Goal: Task Accomplishment & Management: Manage account settings

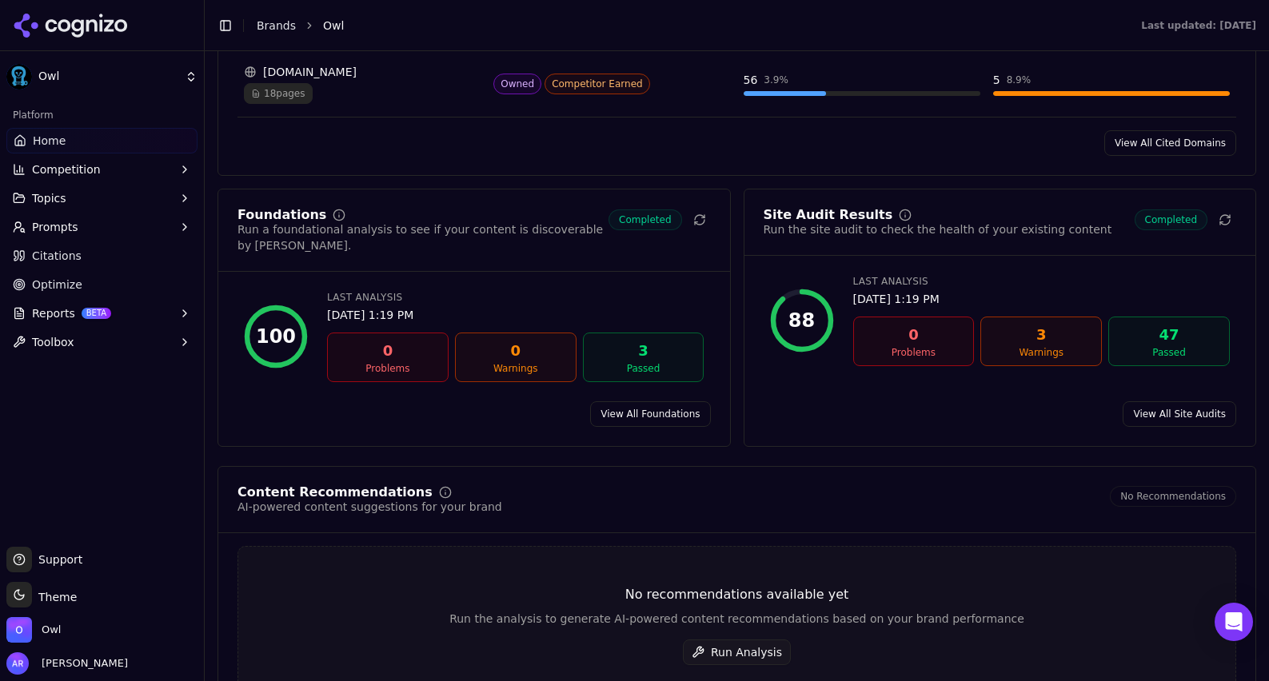
scroll to position [2032, 0]
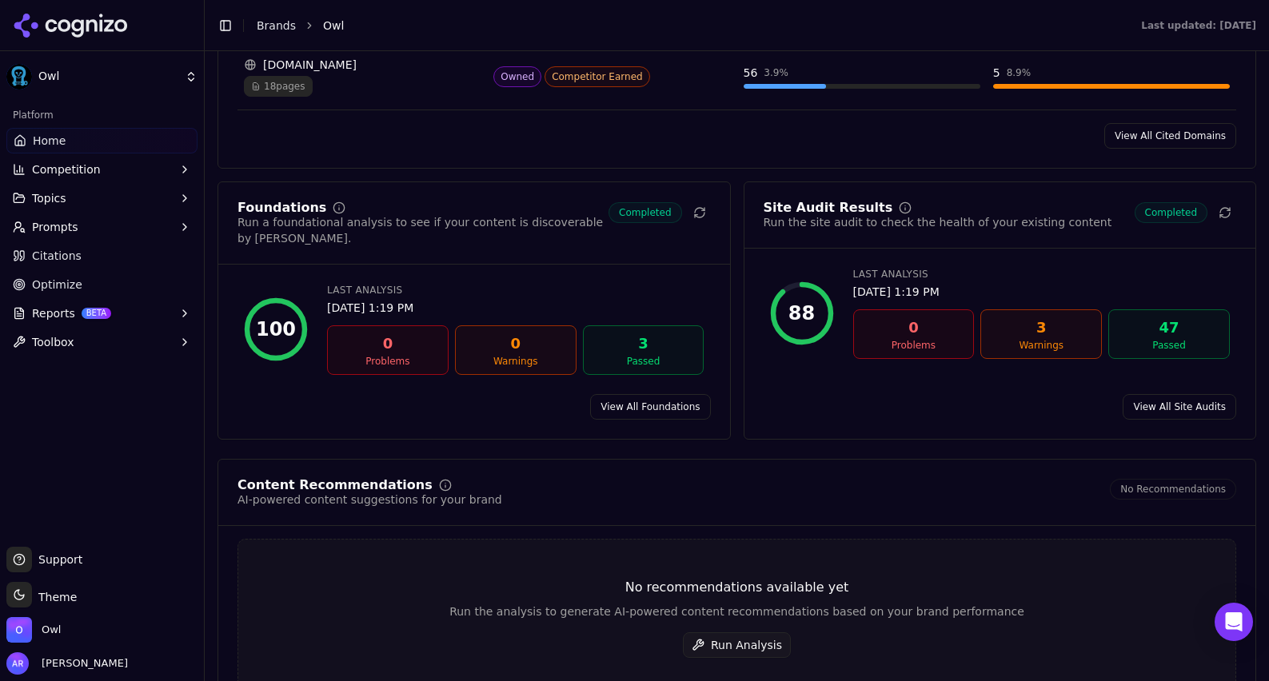
click at [965, 397] on link "View All Site Audits" at bounding box center [1179, 407] width 114 height 26
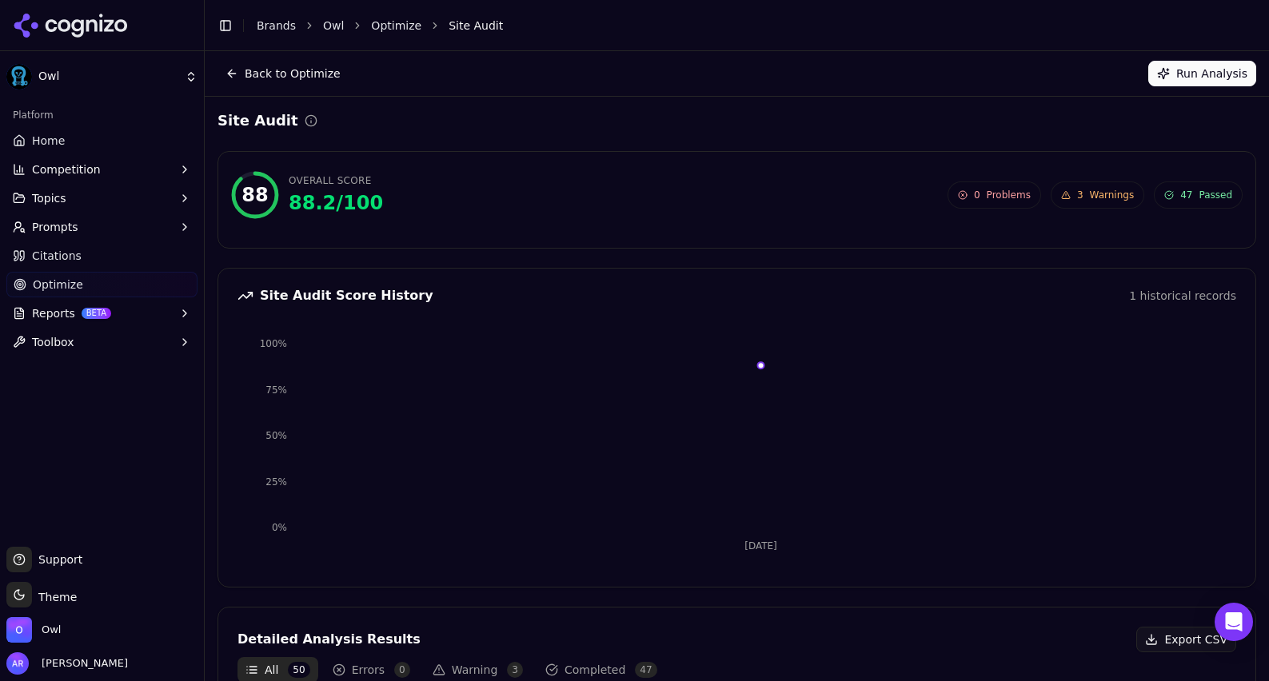
click at [965, 192] on span "Warnings" at bounding box center [1112, 195] width 45 height 13
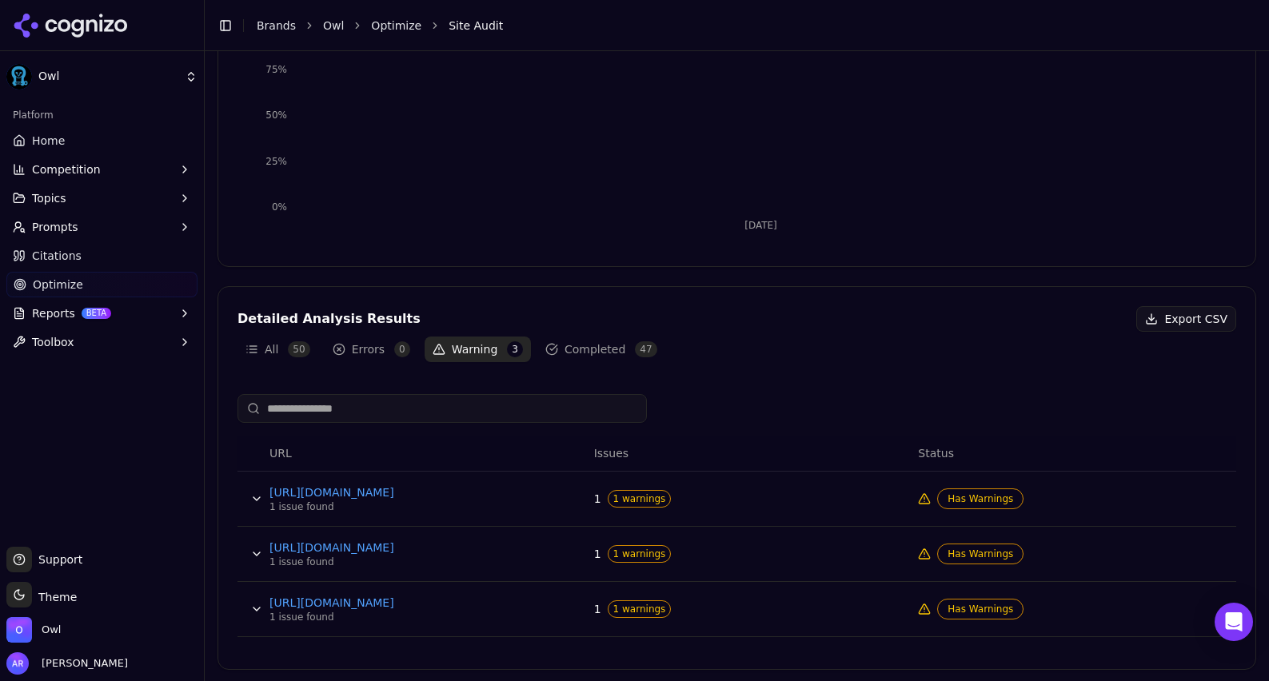
scroll to position [322, 0]
click at [476, 602] on link "[URL][DOMAIN_NAME]" at bounding box center [389, 601] width 240 height 16
click at [455, 543] on link "[URL][DOMAIN_NAME]" at bounding box center [389, 546] width 240 height 16
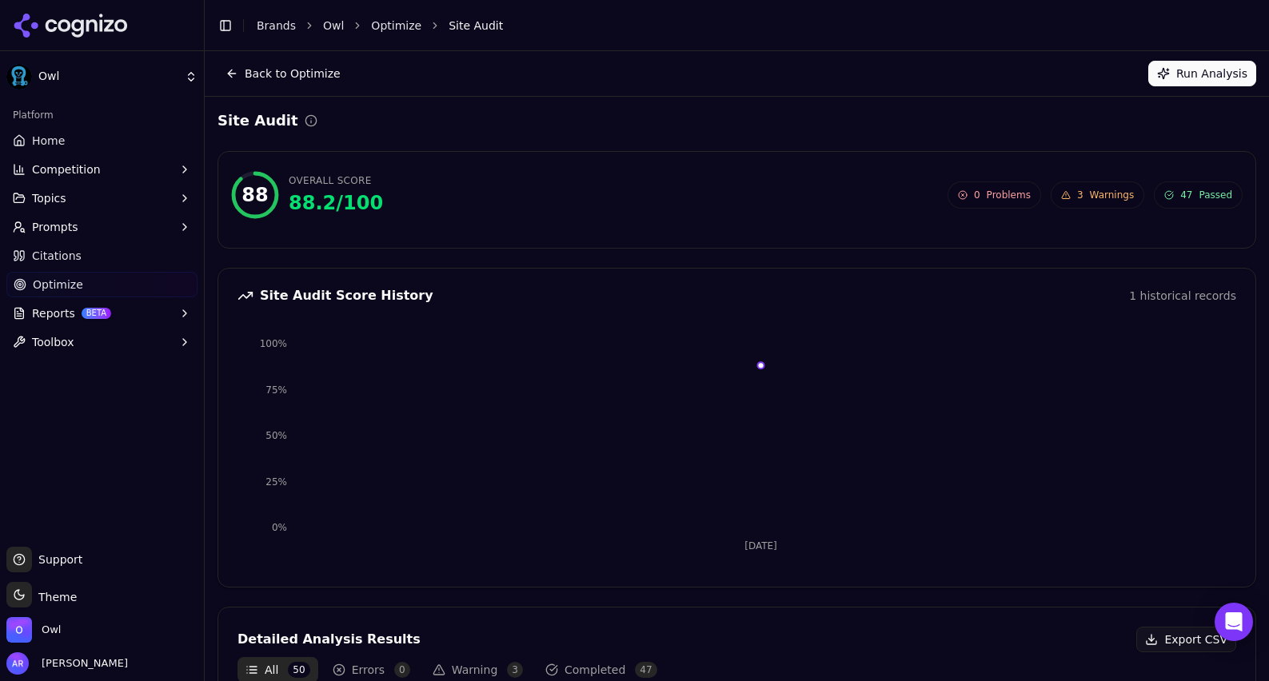
click at [1092, 193] on span "Warnings" at bounding box center [1112, 195] width 45 height 13
click at [231, 82] on button "Back to Optimize" at bounding box center [282, 74] width 131 height 26
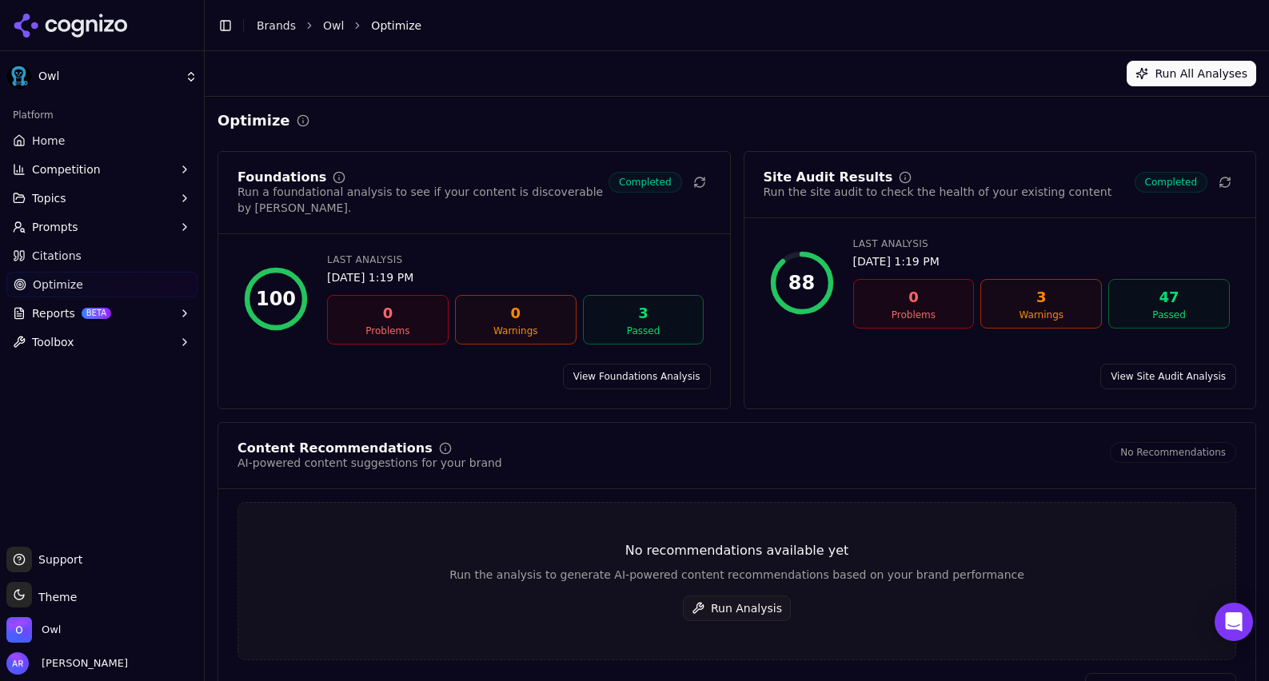
scroll to position [34, 0]
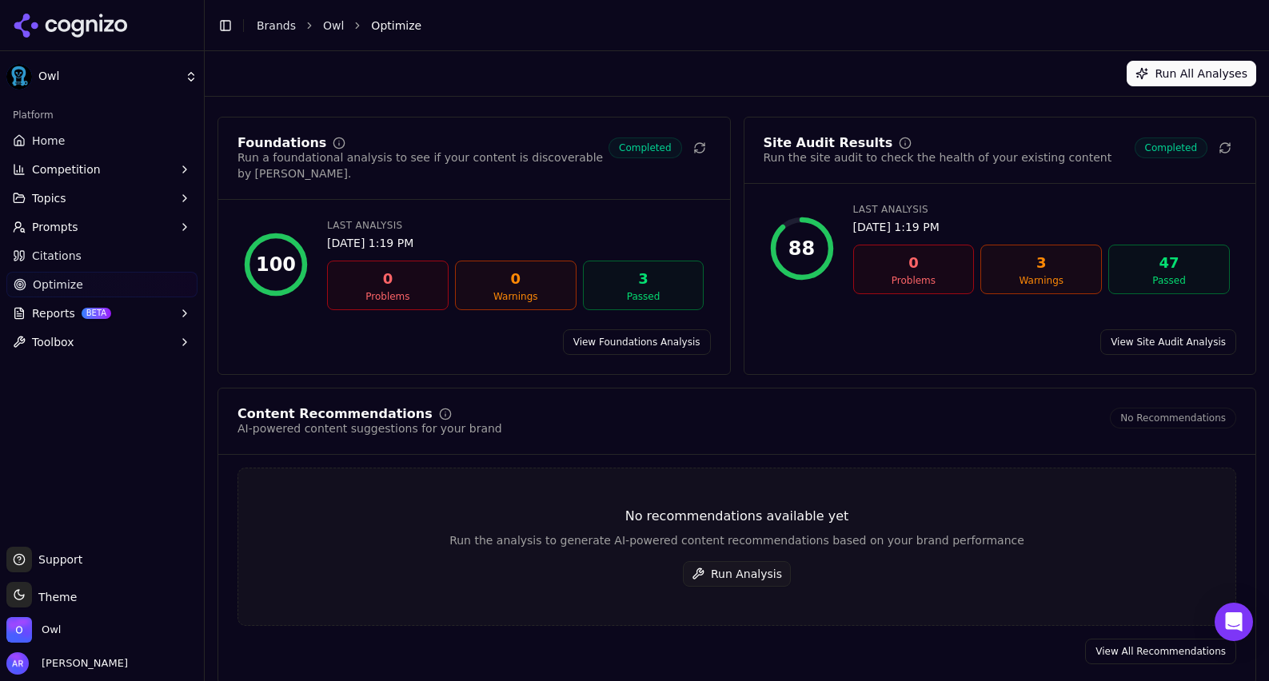
click at [640, 329] on link "View Foundations Analysis" at bounding box center [637, 342] width 148 height 26
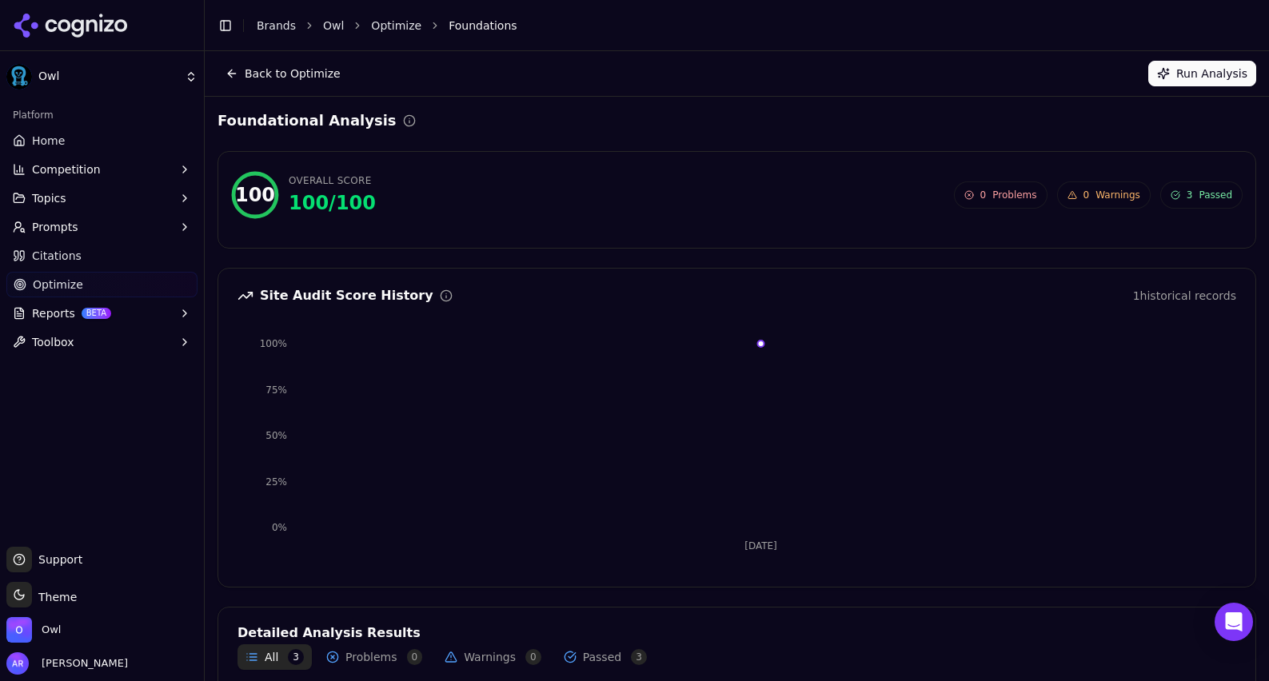
click at [232, 70] on button "Back to Optimize" at bounding box center [282, 74] width 131 height 26
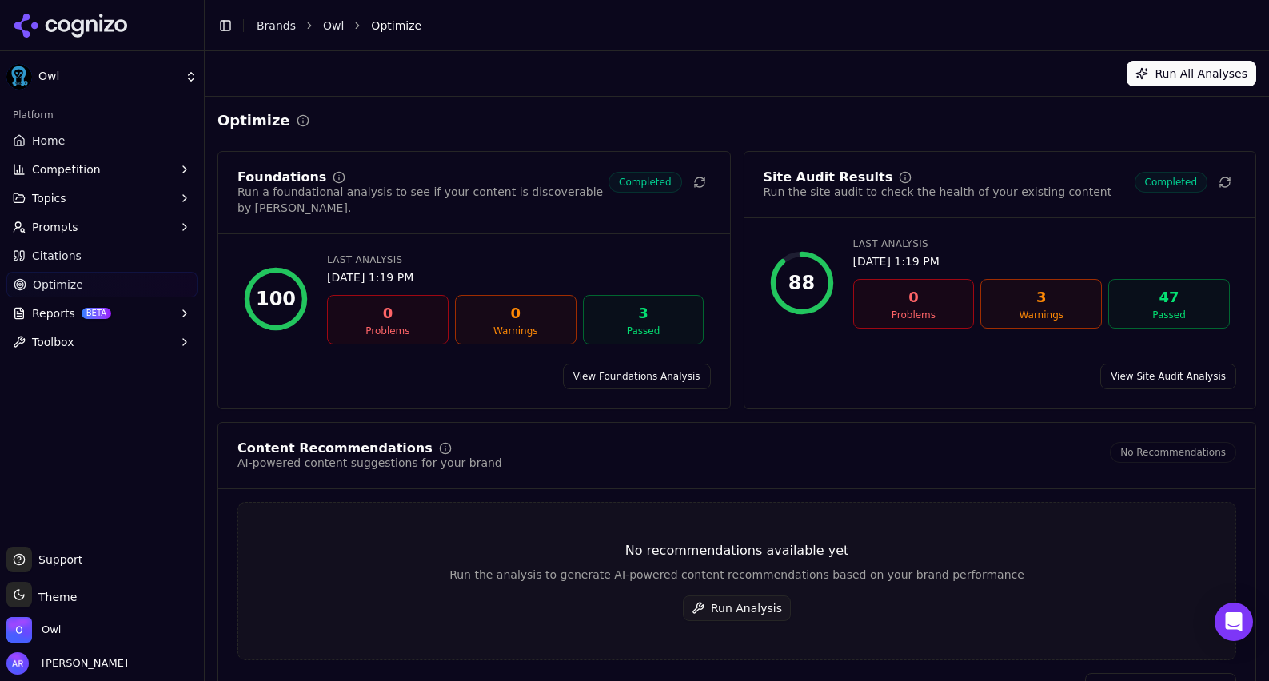
click at [60, 198] on span "Topics" at bounding box center [49, 198] width 34 height 16
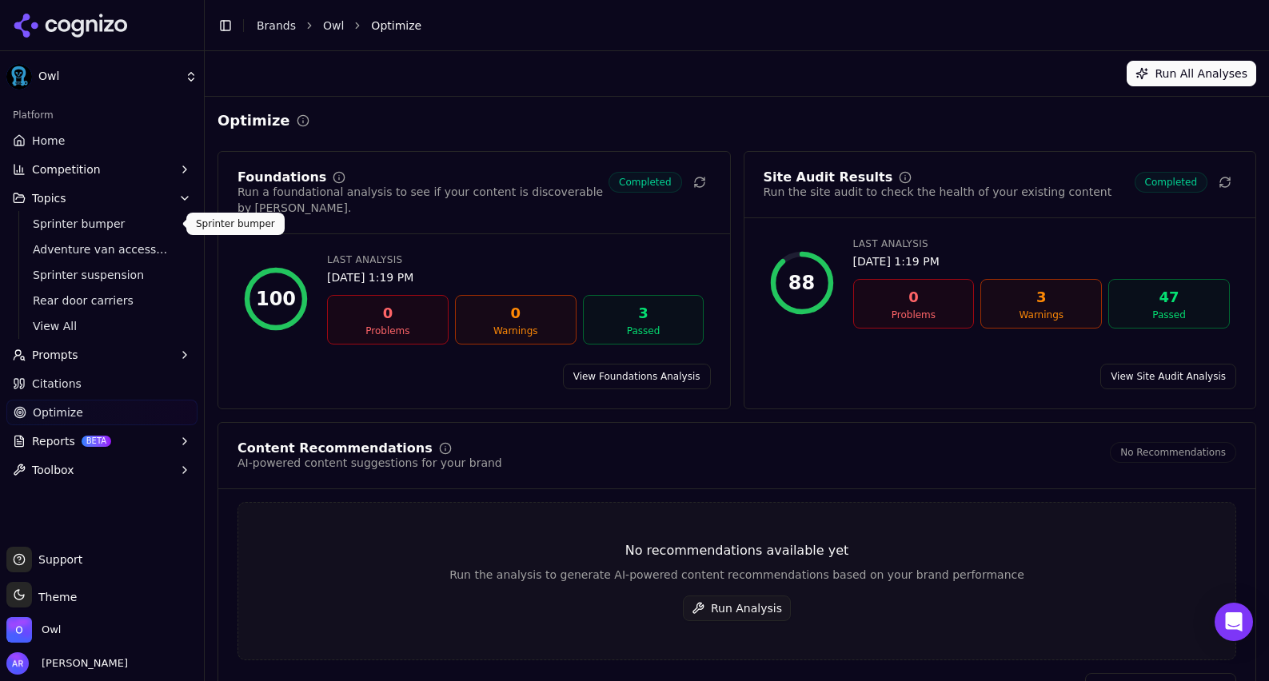
click at [94, 225] on span "Sprinter bumper" at bounding box center [102, 224] width 139 height 16
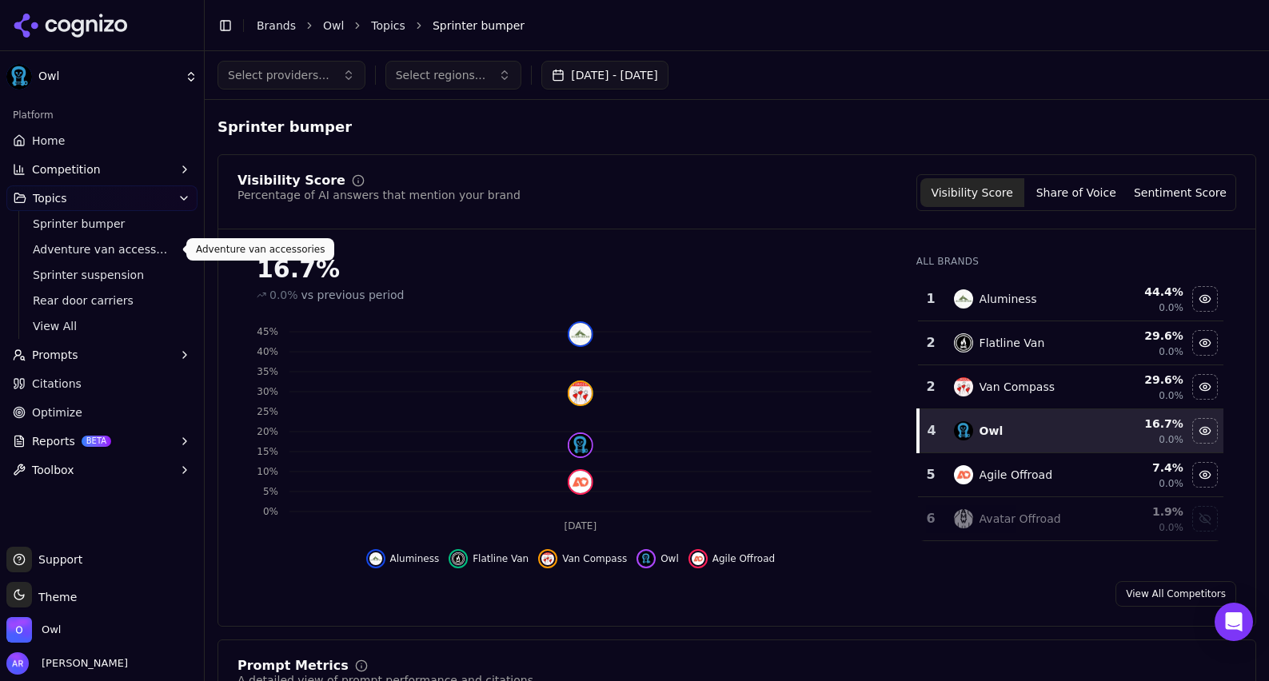
click at [117, 245] on span "Adventure van accessories" at bounding box center [102, 249] width 139 height 16
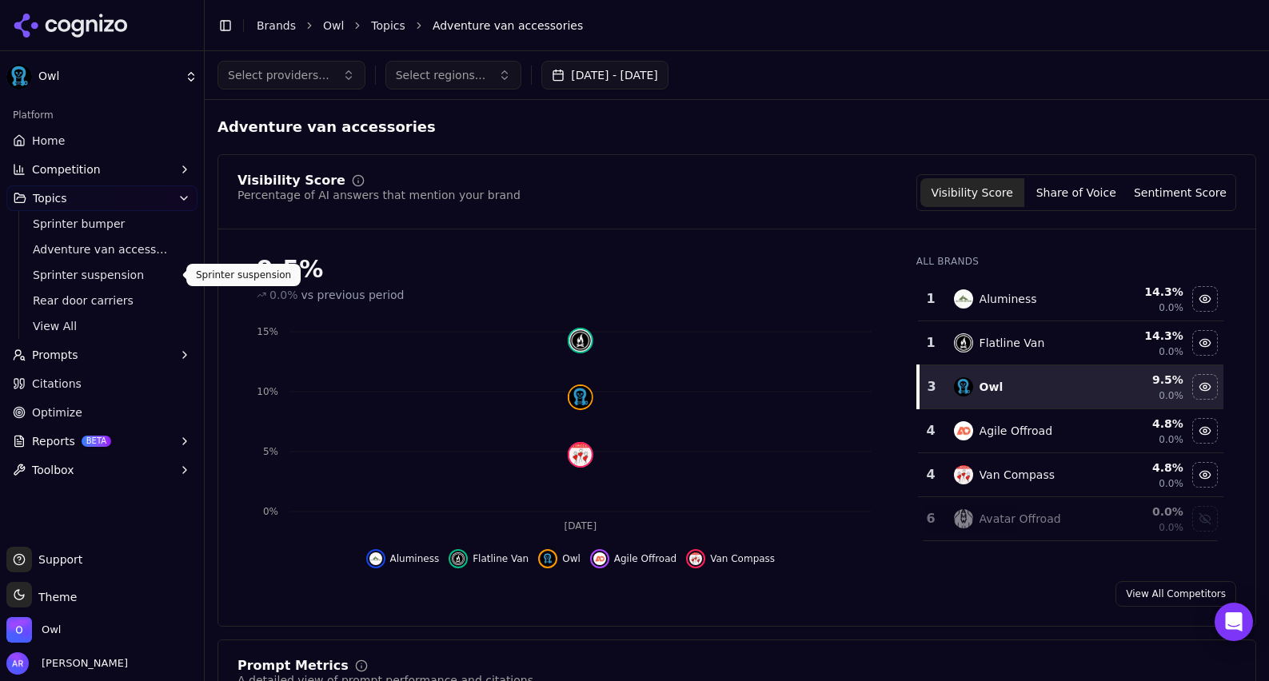
click at [90, 277] on span "Sprinter suspension" at bounding box center [102, 275] width 139 height 16
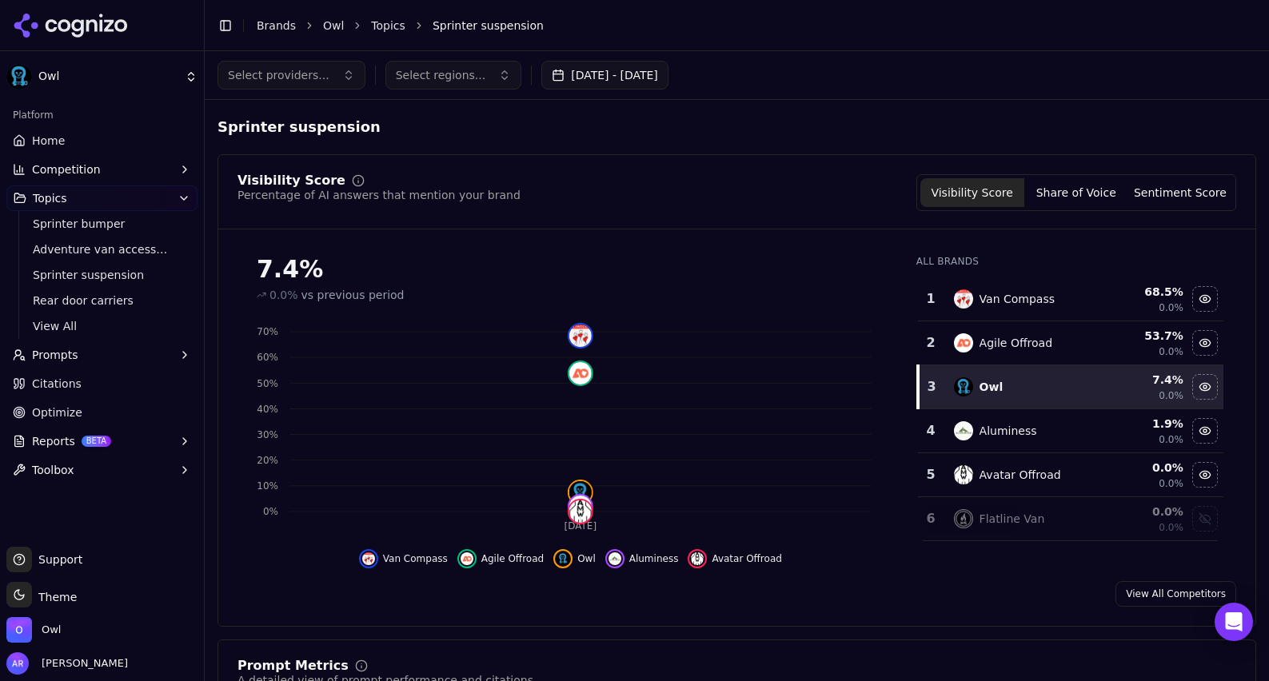
scroll to position [18, 0]
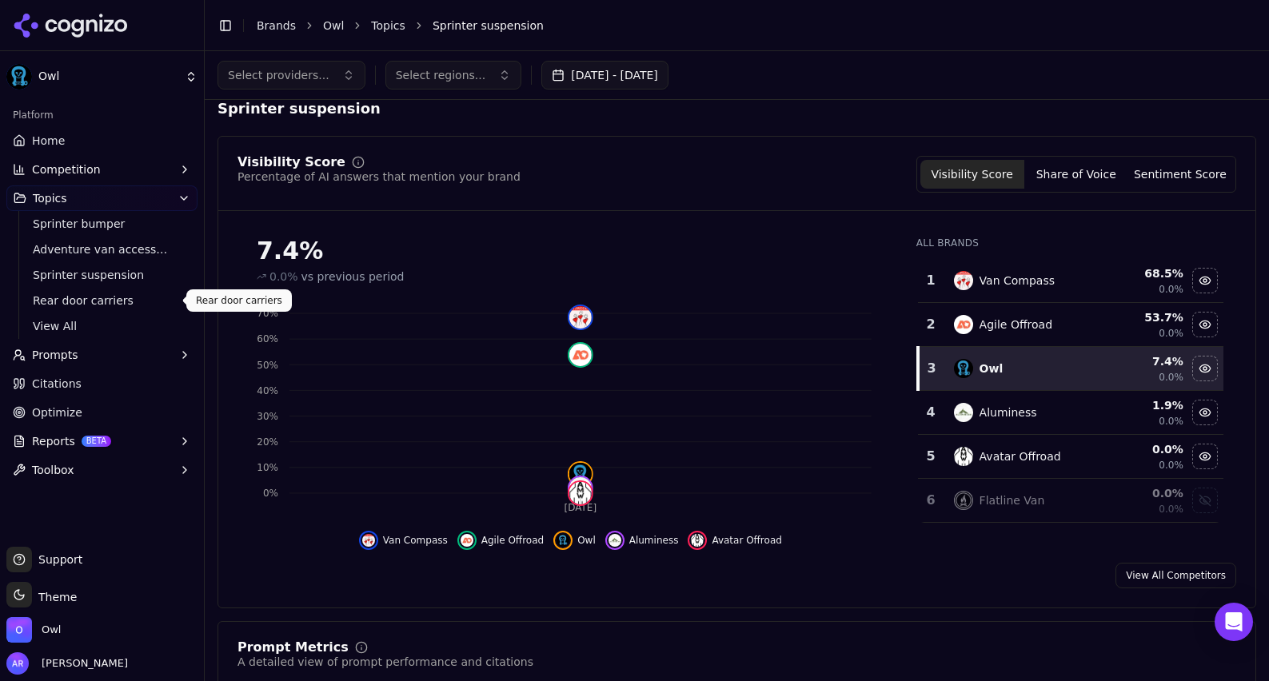
click at [88, 302] on span "Rear door carriers" at bounding box center [102, 301] width 139 height 16
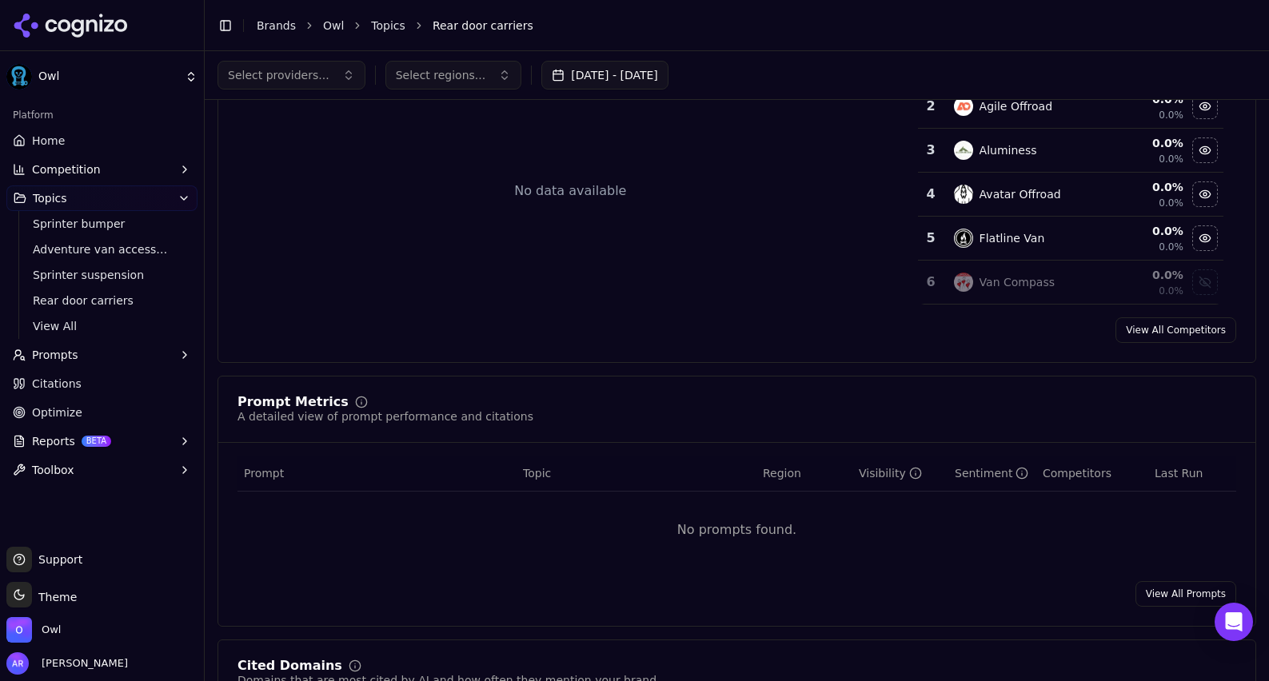
scroll to position [206, 0]
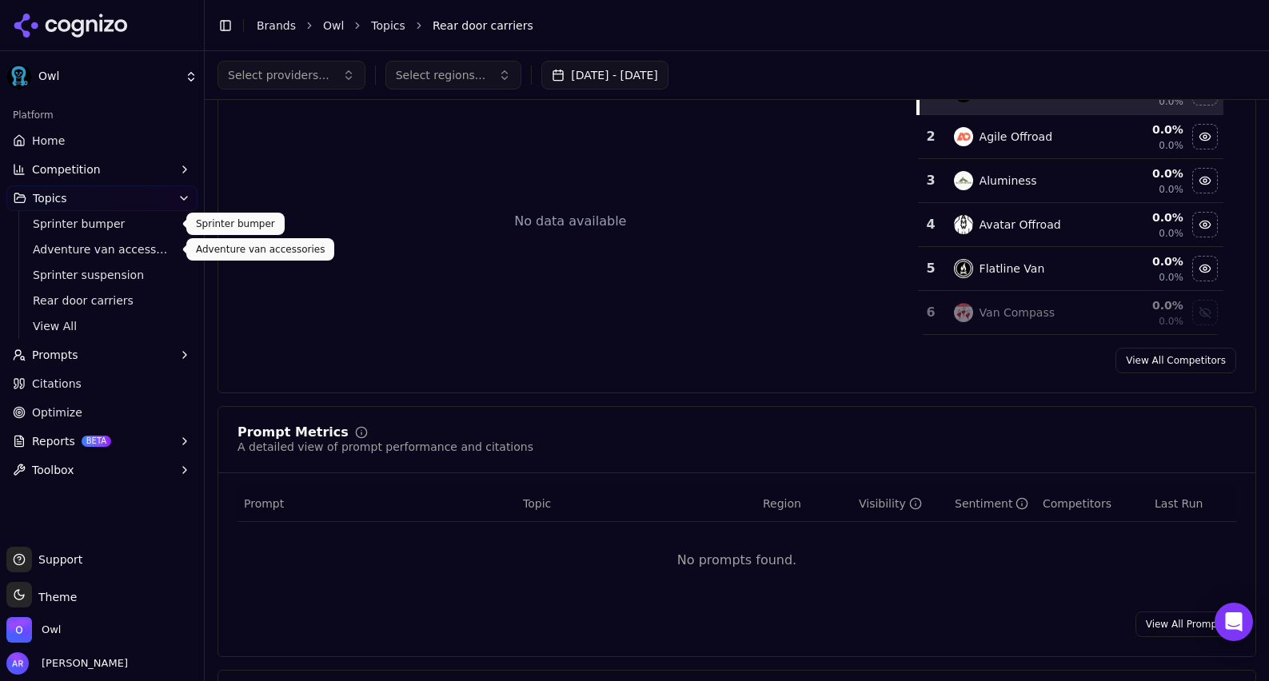
click at [75, 223] on span "Sprinter bumper" at bounding box center [102, 224] width 139 height 16
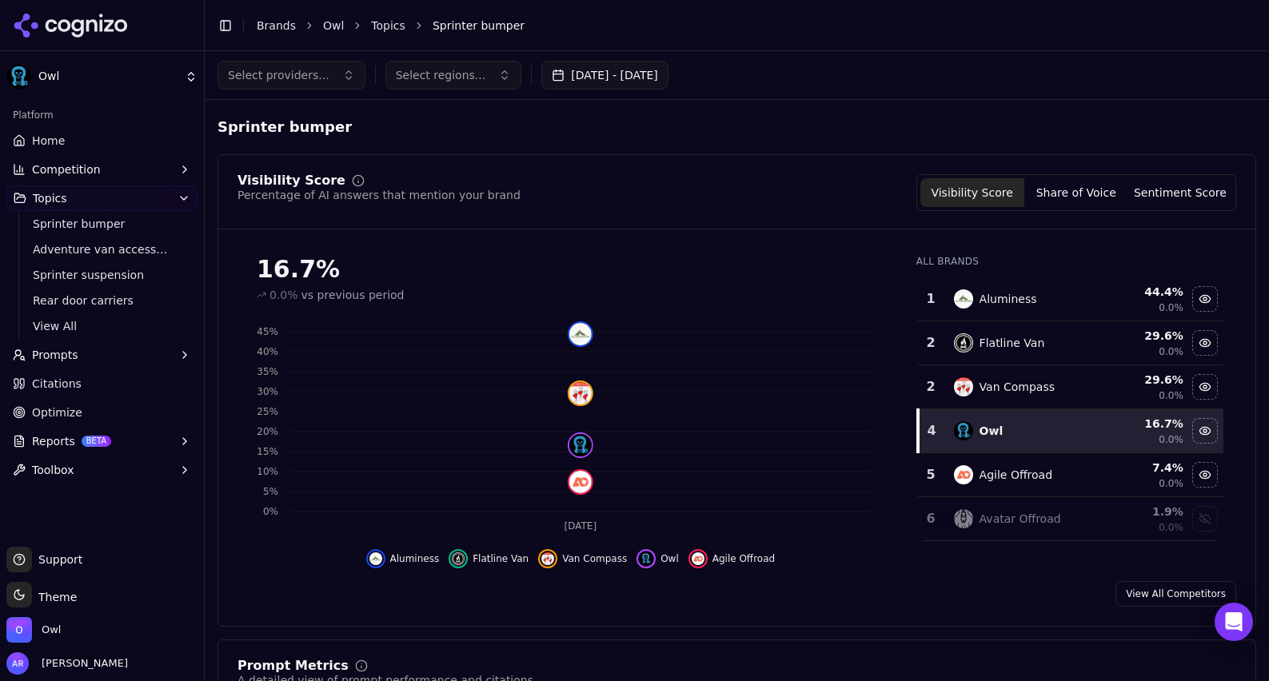
click at [118, 351] on button "Prompts" at bounding box center [101, 355] width 191 height 26
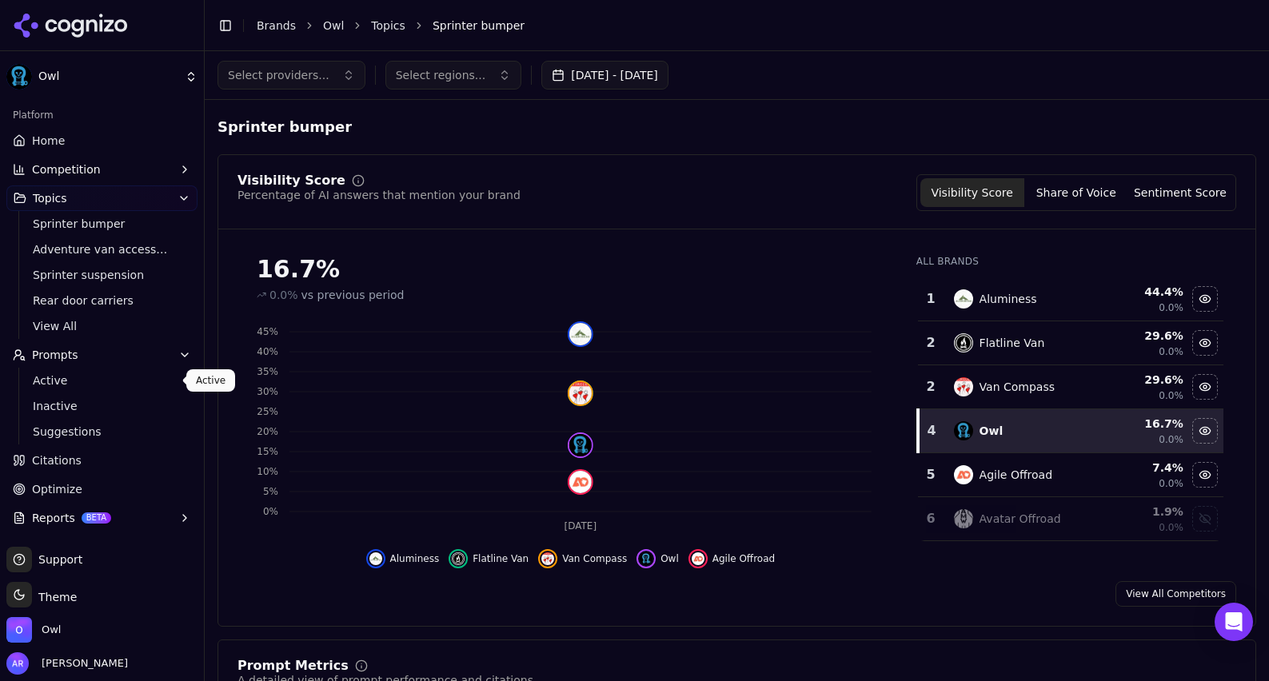
click at [74, 376] on span "Active" at bounding box center [102, 381] width 139 height 16
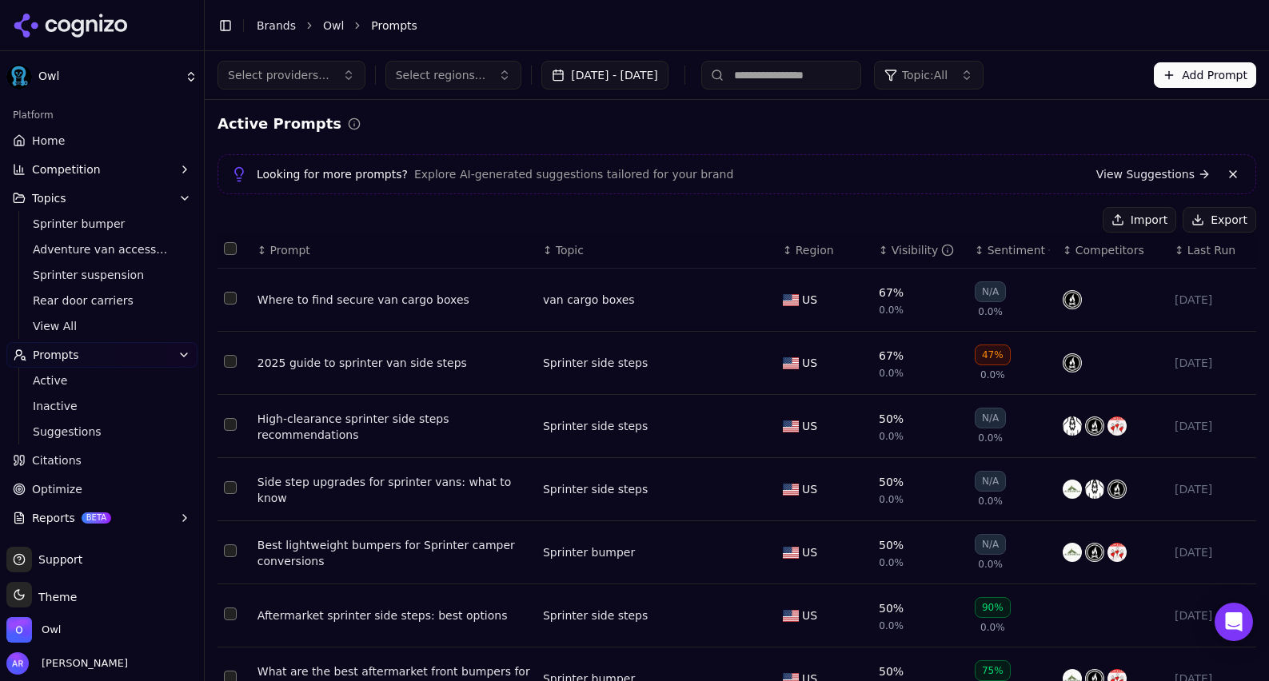
scroll to position [1, 0]
click at [1002, 357] on div "47%" at bounding box center [992, 354] width 36 height 21
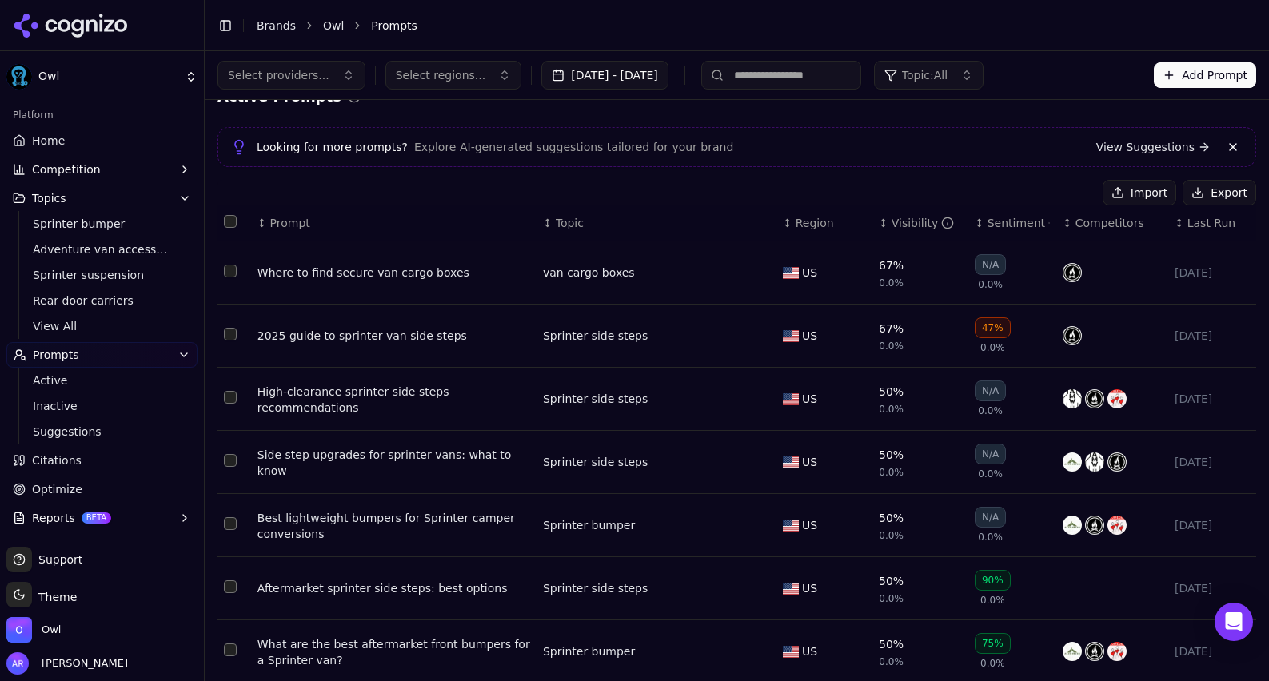
scroll to position [22, 0]
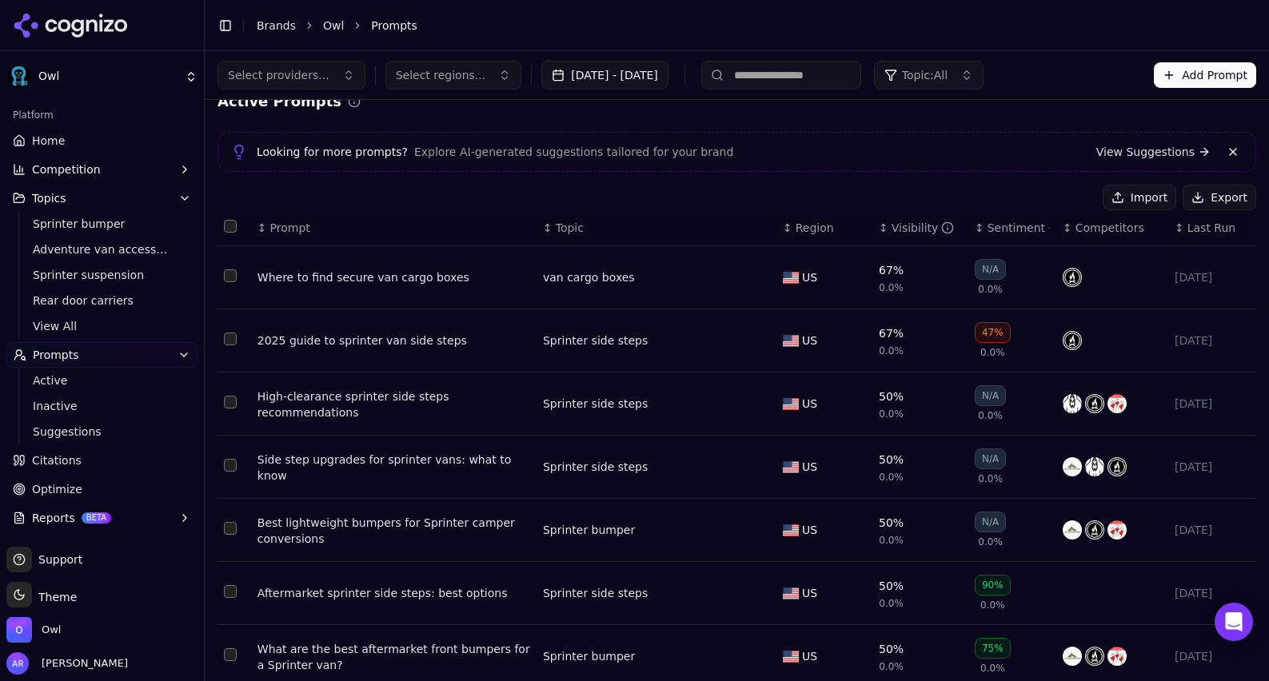
click at [378, 338] on div "2025 guide to sprinter van side steps" at bounding box center [393, 341] width 273 height 16
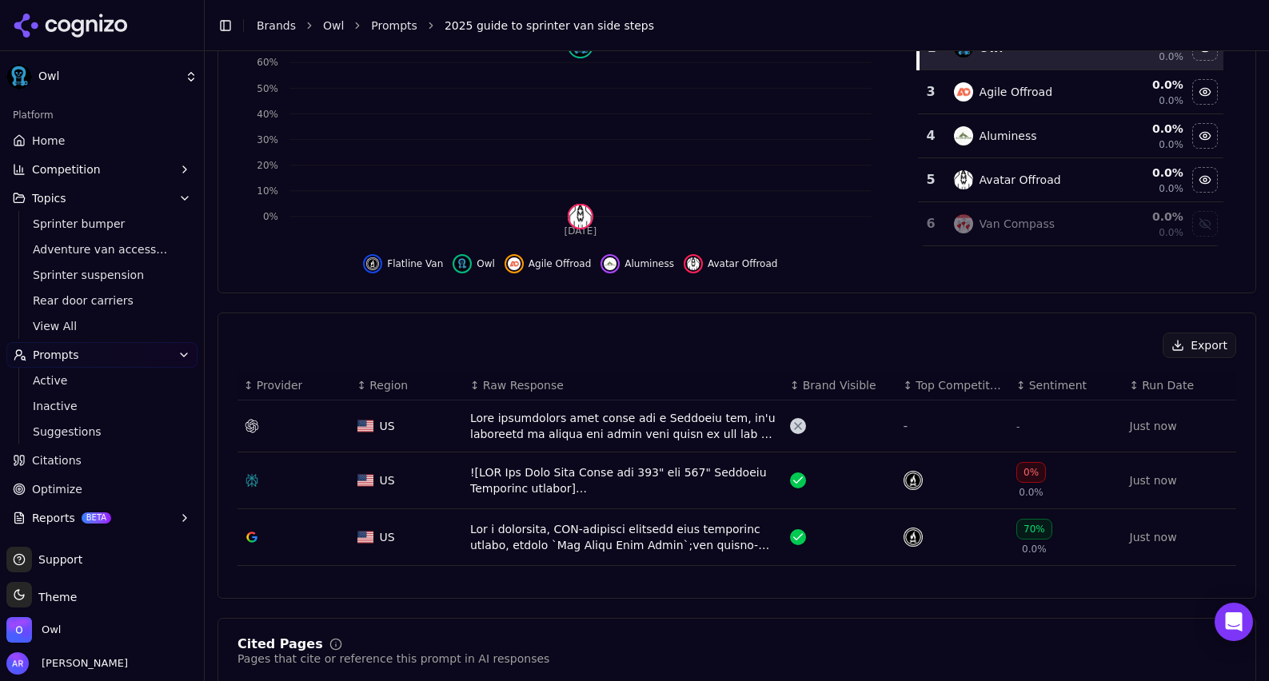
scroll to position [305, 0]
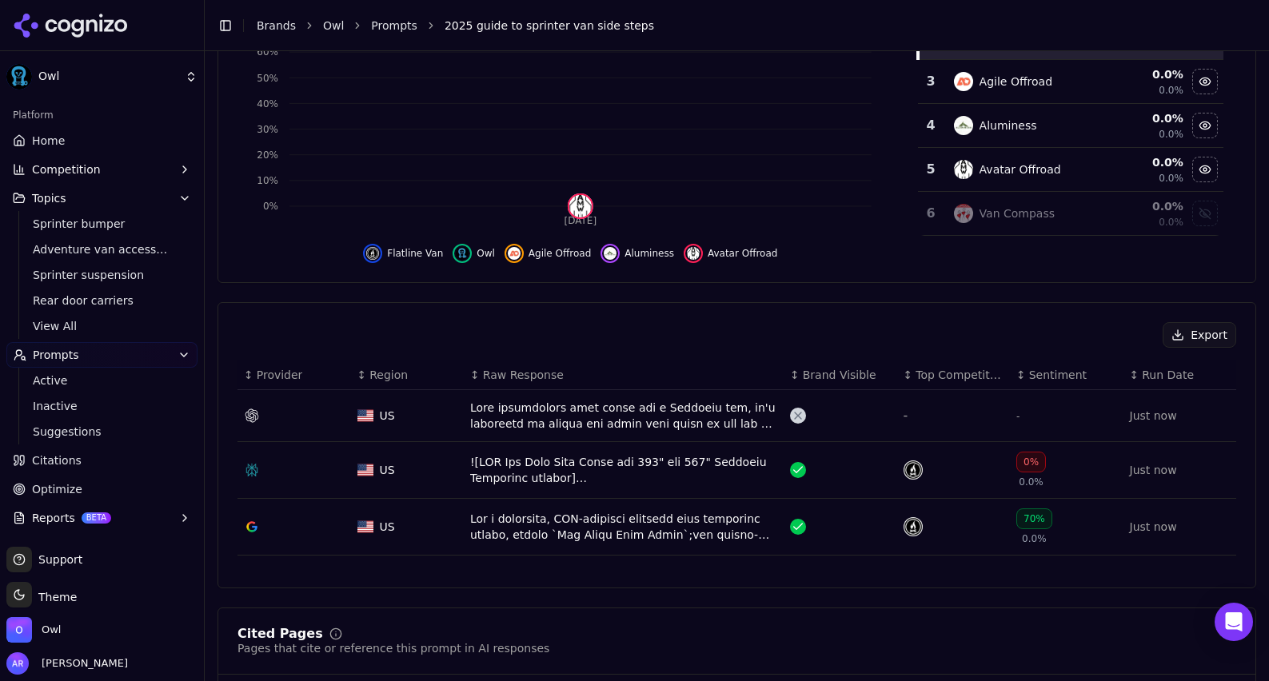
click at [1032, 462] on div "0%" at bounding box center [1031, 462] width 30 height 21
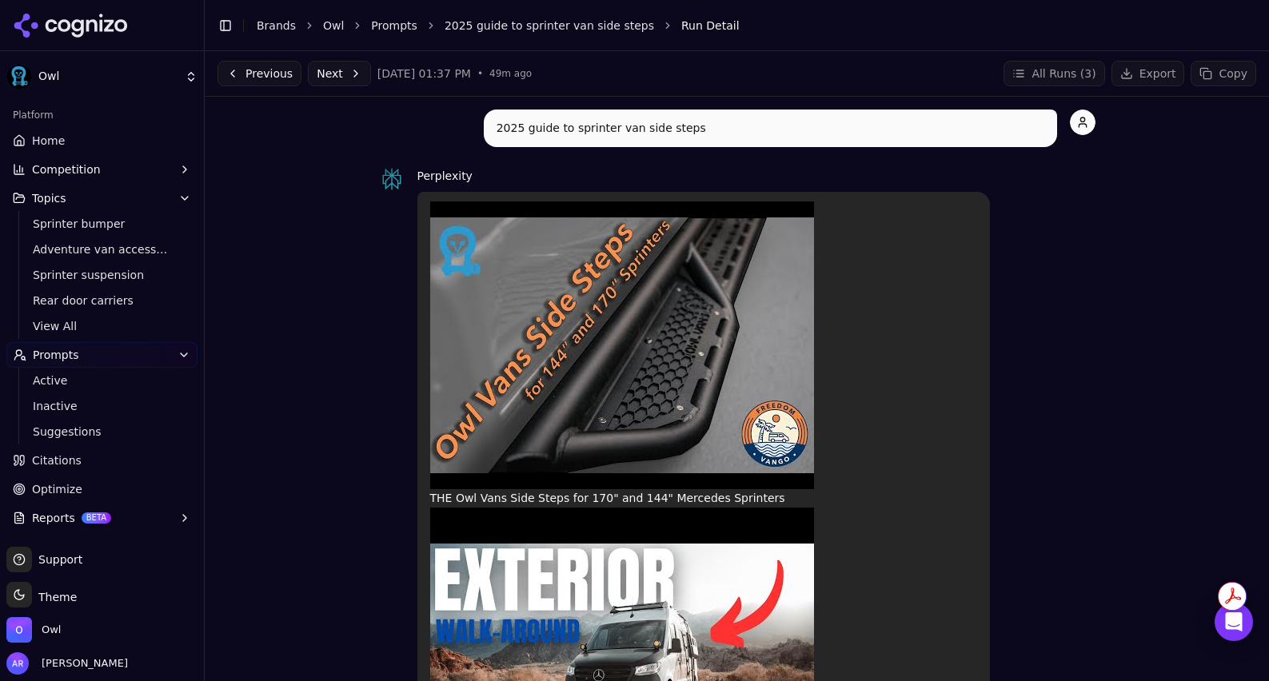
click at [237, 70] on button "Previous" at bounding box center [259, 74] width 84 height 26
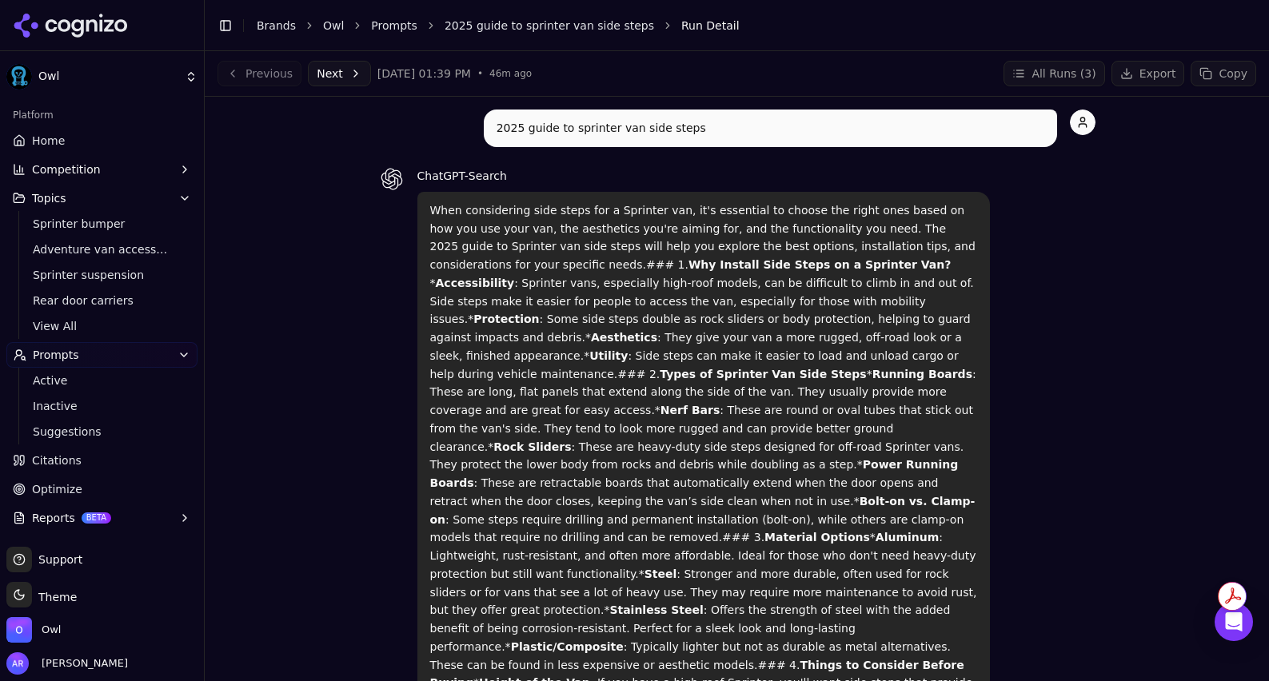
click at [542, 28] on link "2025 guide to sprinter van side steps" at bounding box center [548, 26] width 209 height 16
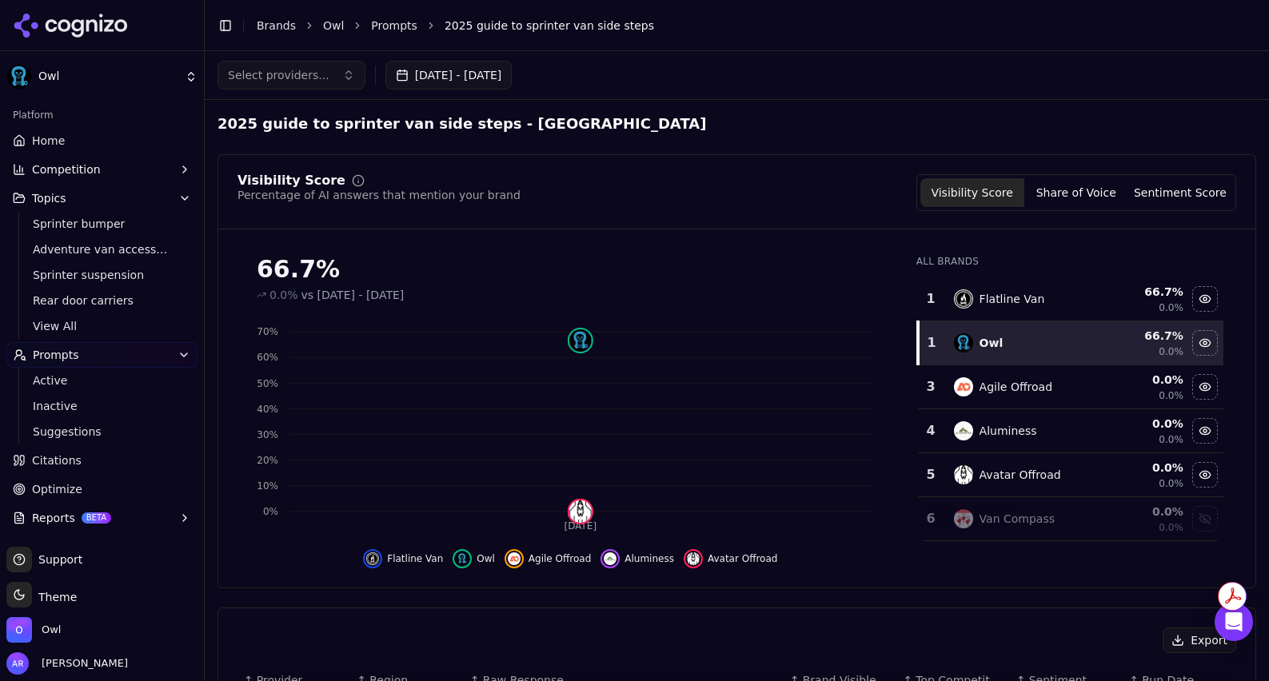
click at [58, 520] on span "Reports" at bounding box center [53, 518] width 43 height 16
click at [63, 520] on span "Reports" at bounding box center [53, 518] width 43 height 16
click at [69, 520] on span "Reports" at bounding box center [53, 518] width 43 height 16
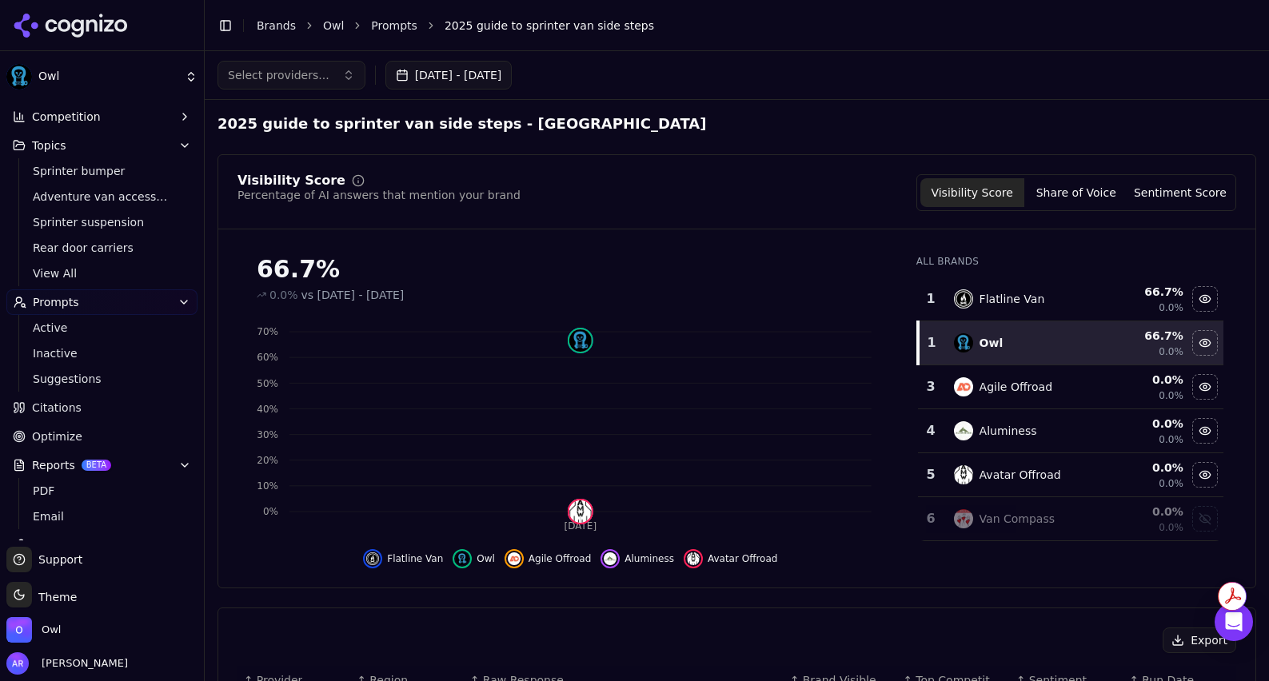
scroll to position [77, 0]
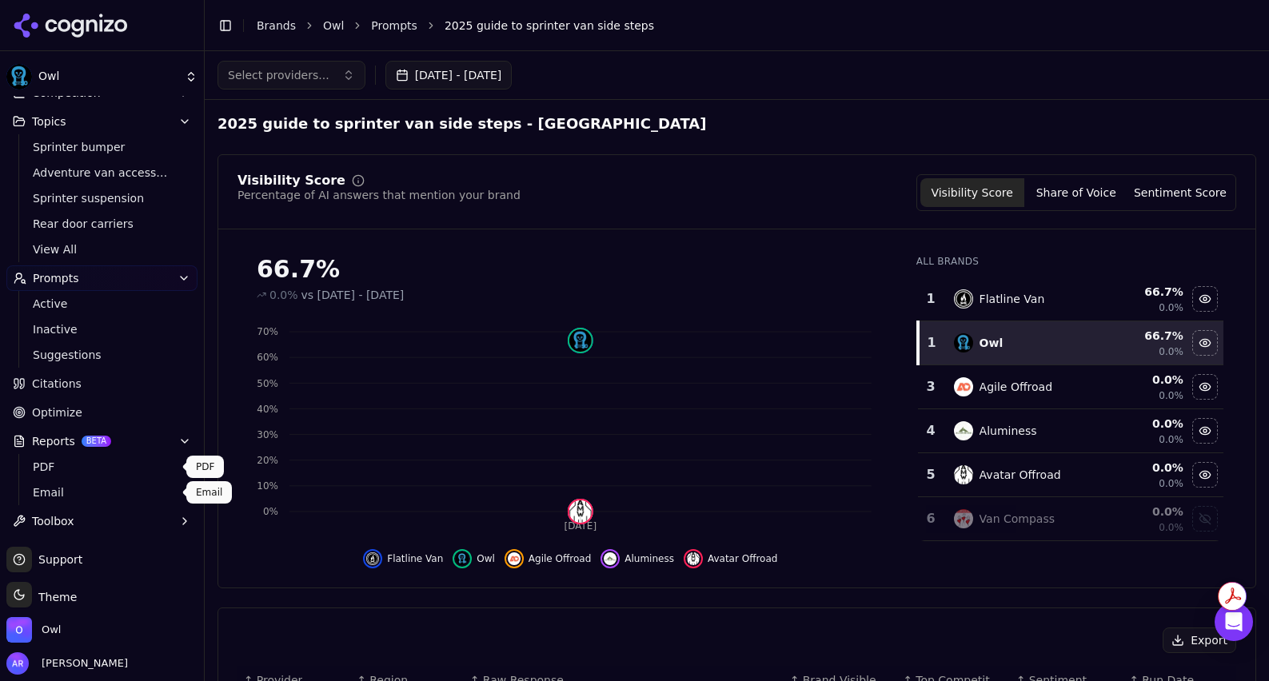
click at [58, 495] on span "Email" at bounding box center [102, 492] width 139 height 16
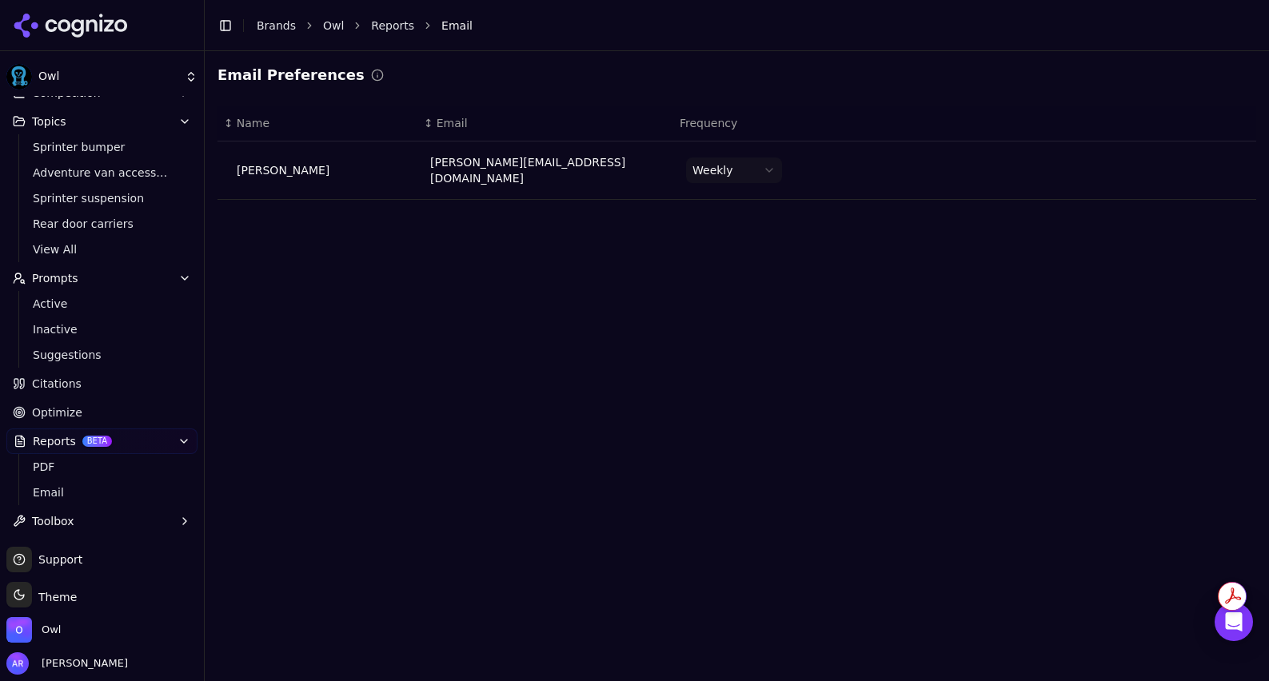
click at [59, 522] on span "Toolbox" at bounding box center [53, 521] width 42 height 16
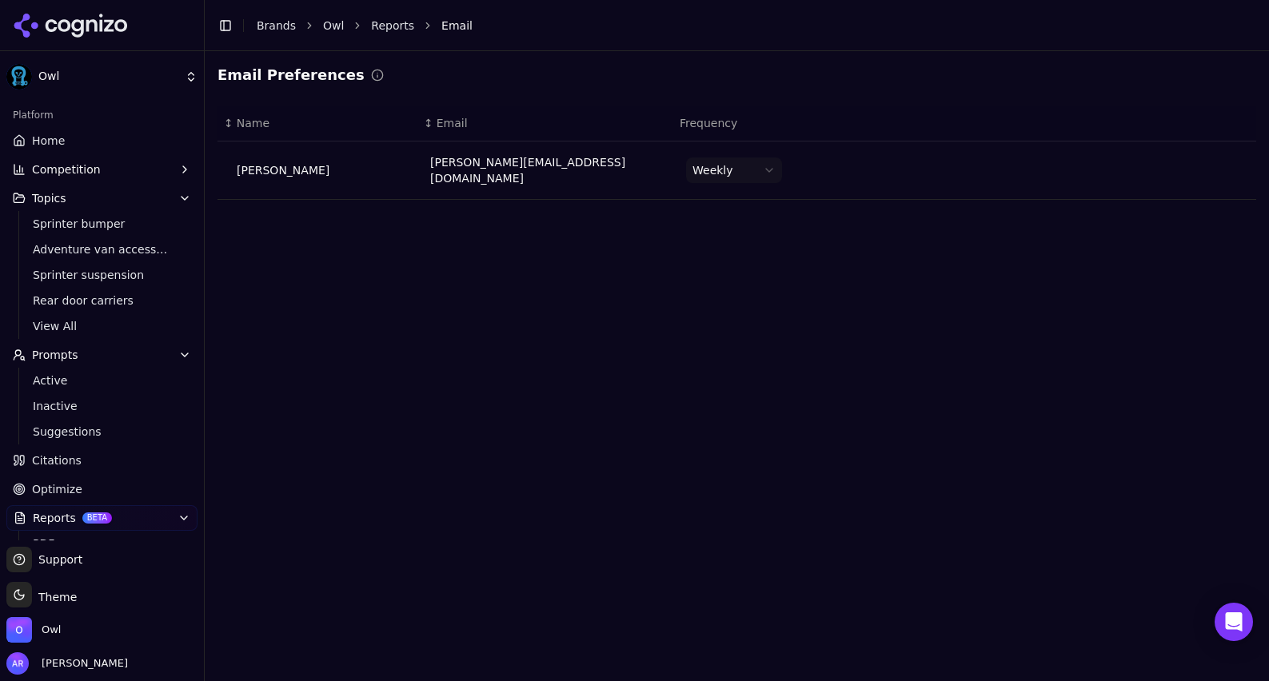
click at [62, 164] on span "Competition" at bounding box center [66, 169] width 69 height 16
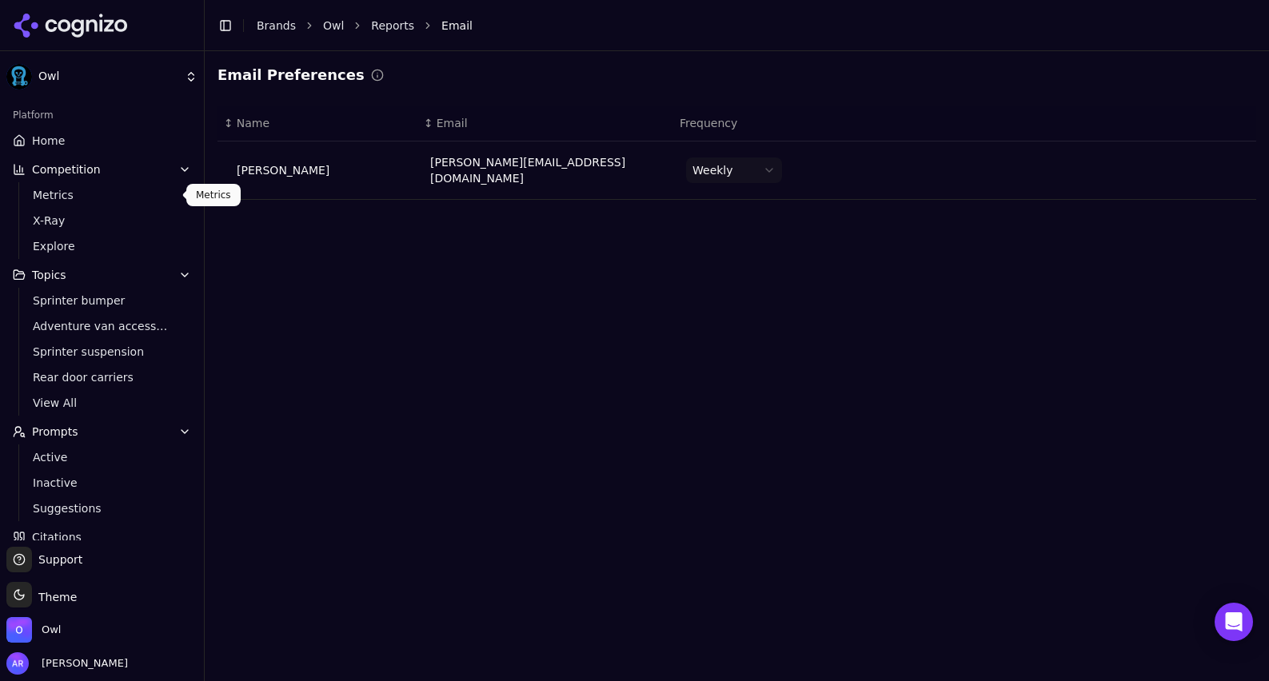
click at [61, 195] on span "Metrics" at bounding box center [102, 195] width 139 height 16
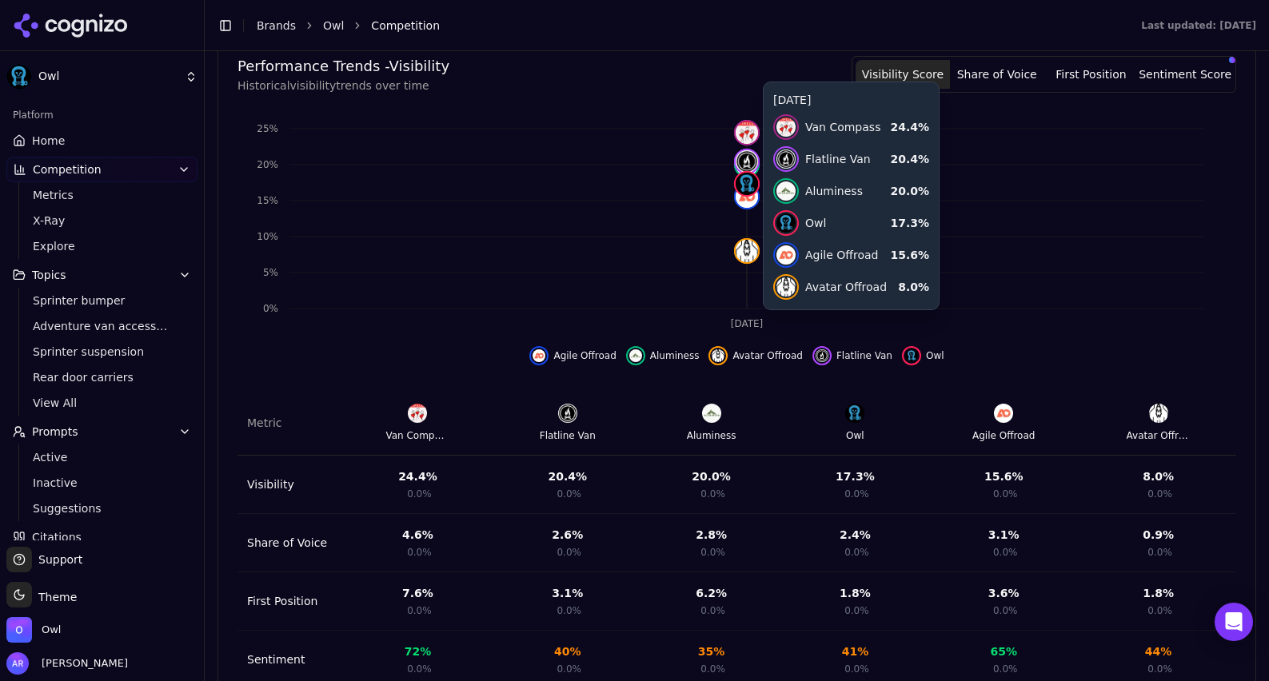
scroll to position [520, 0]
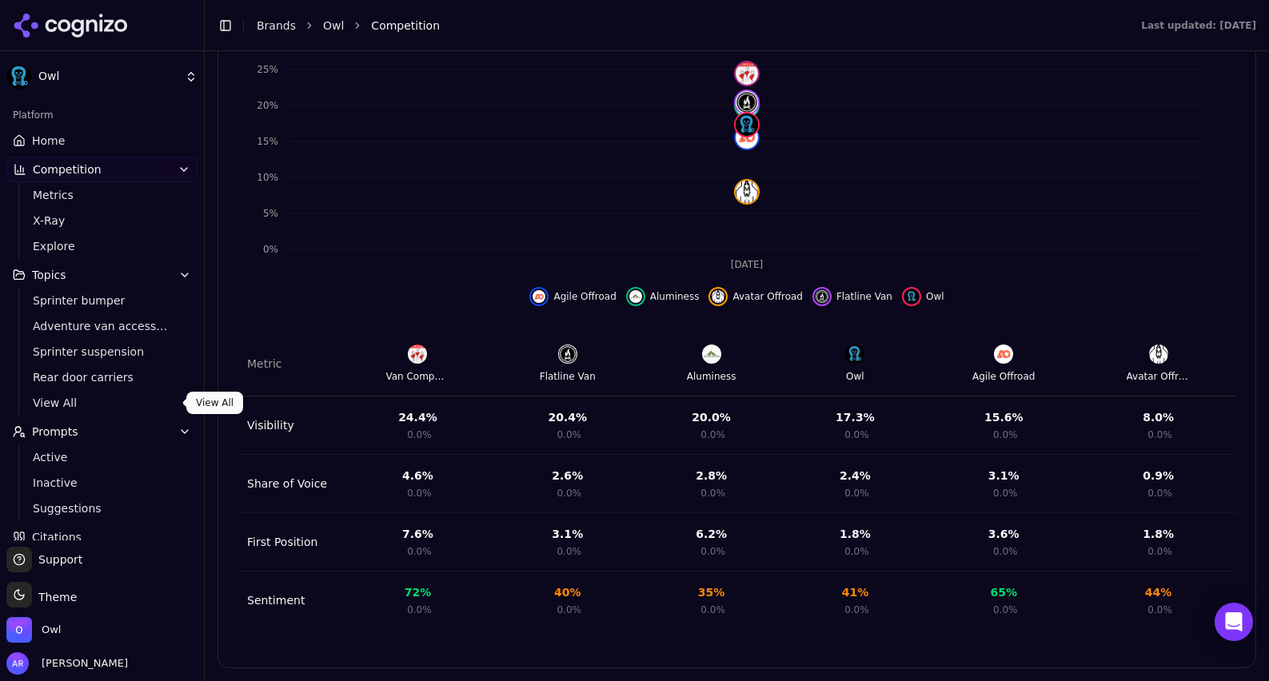
click at [59, 404] on span "View All" at bounding box center [102, 403] width 139 height 16
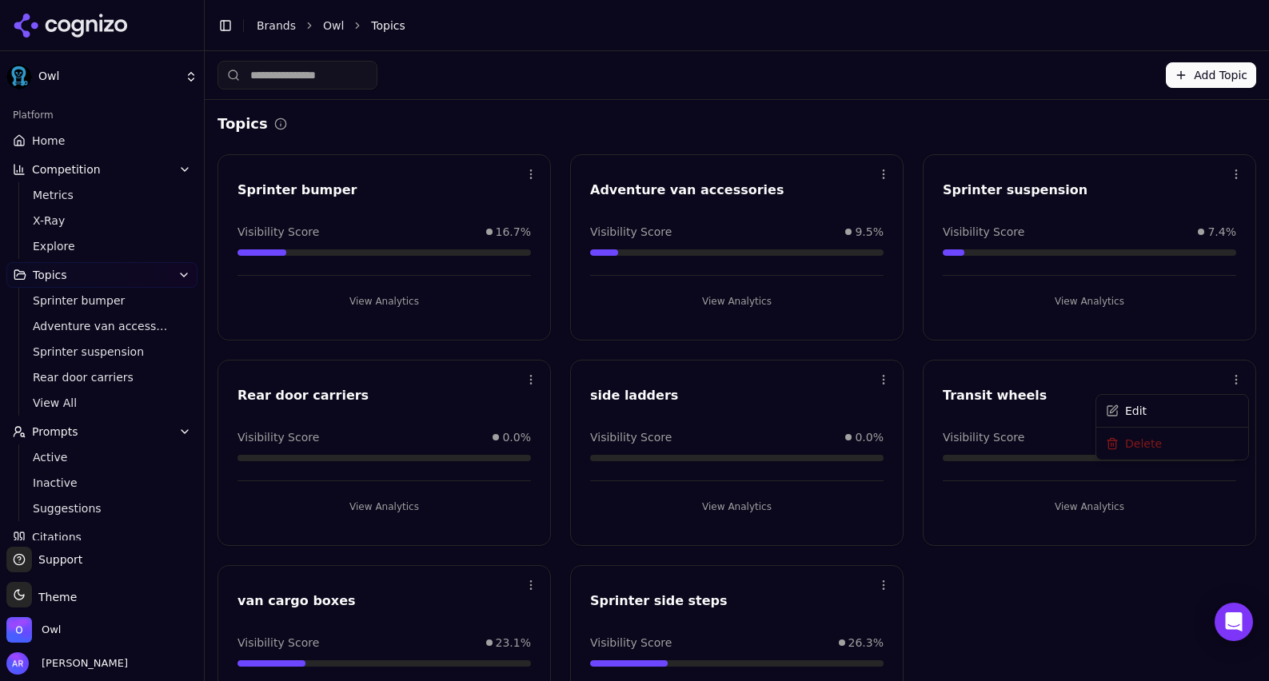
click at [1238, 377] on html "Owl Platform Home Competition Metrics X-Ray Explore Topics Sprinter bumper Adve…" at bounding box center [634, 340] width 1269 height 681
click at [1180, 441] on div "Delete" at bounding box center [1171, 445] width 145 height 26
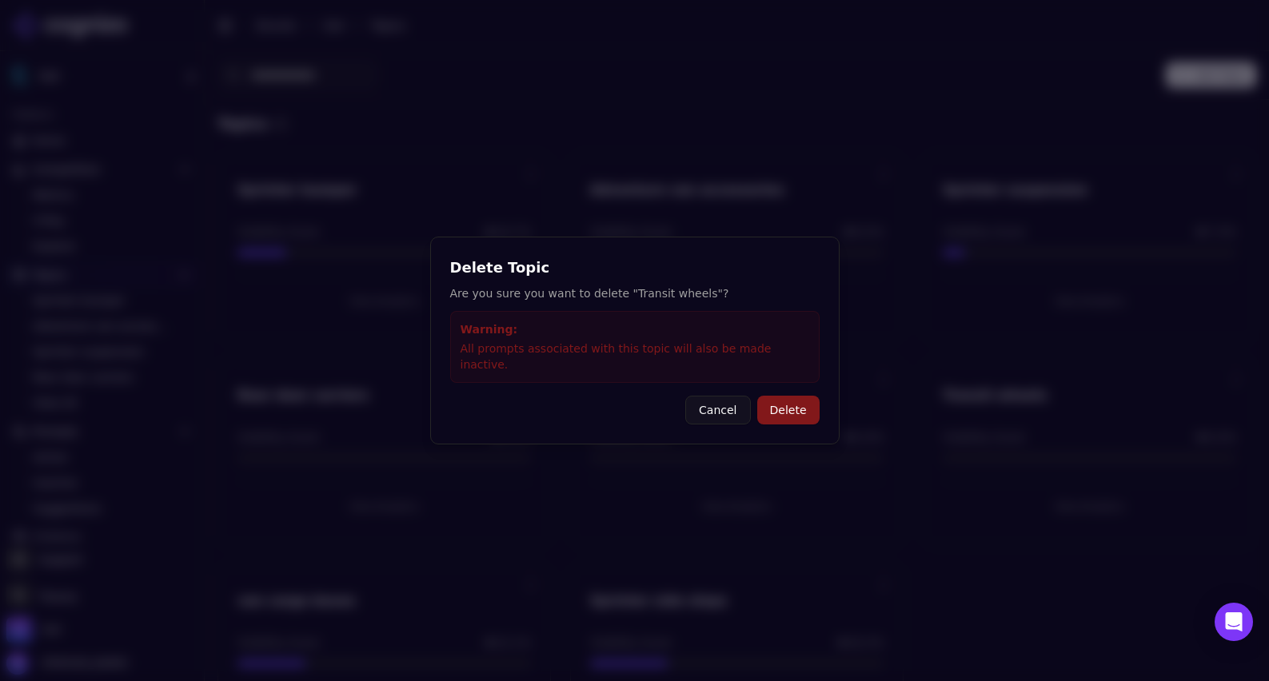
click at [797, 398] on button "Delete" at bounding box center [788, 410] width 62 height 29
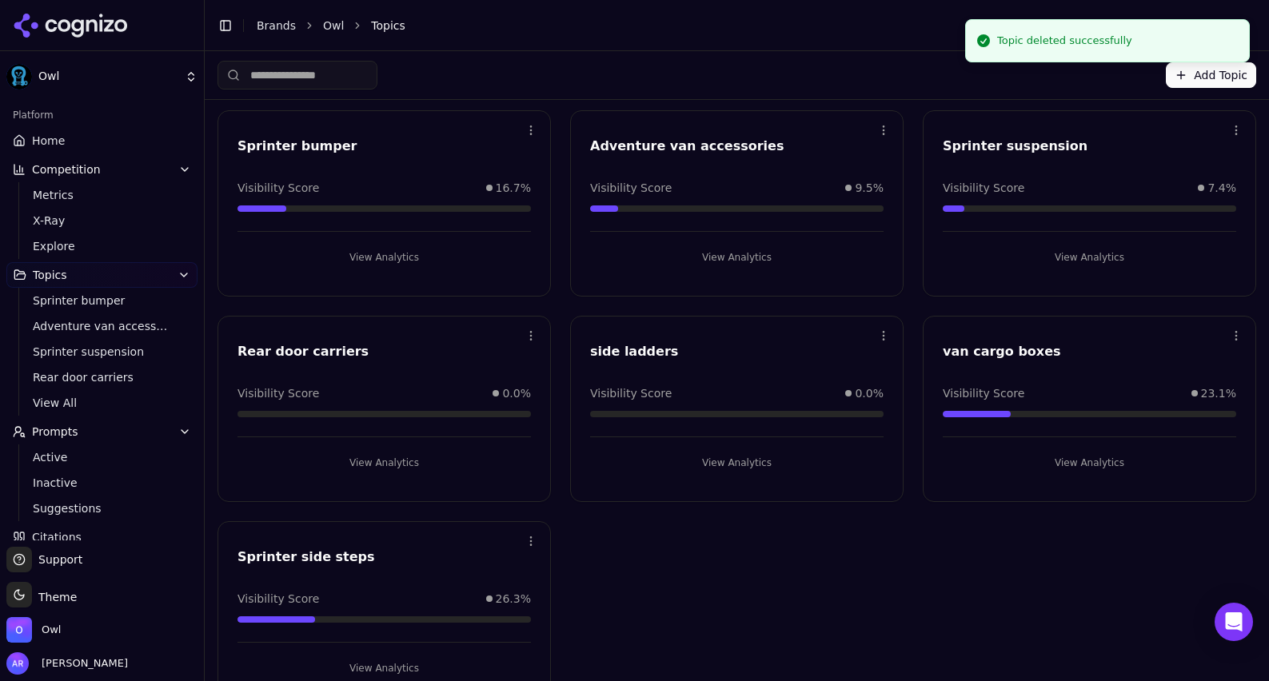
scroll to position [70, 0]
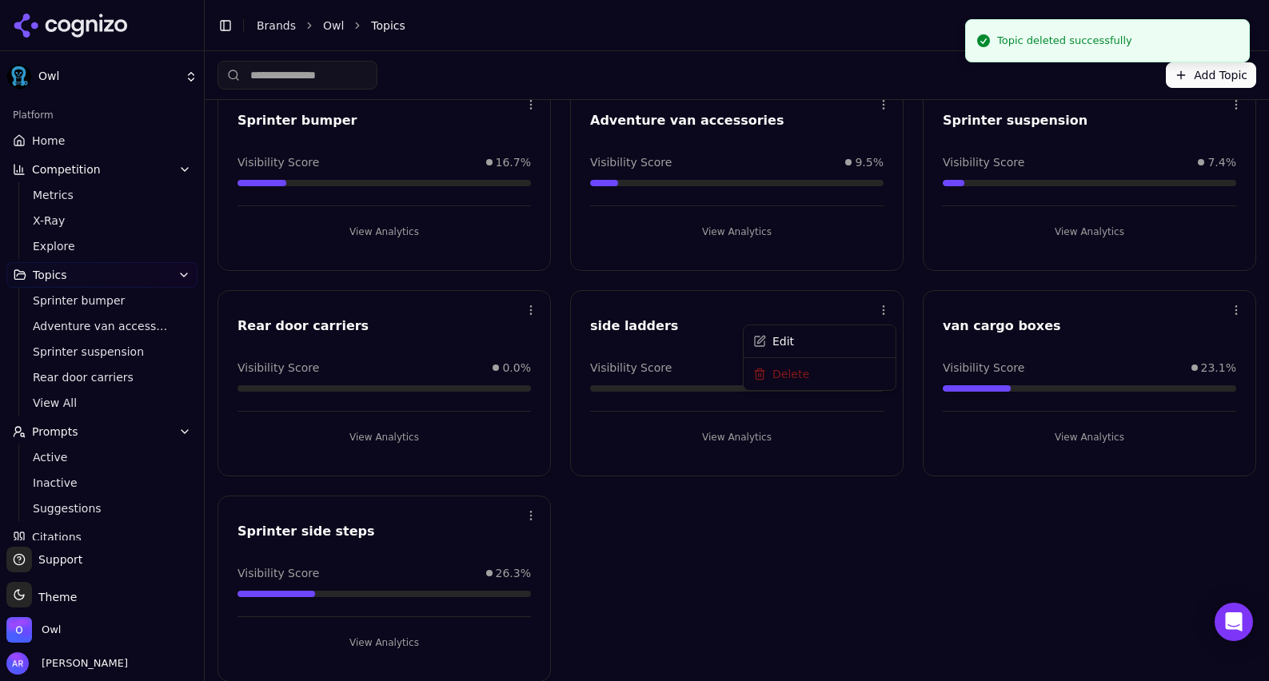
click at [879, 313] on html "Owl Platform Home Competition Metrics X-Ray Explore Topics Sprinter bumper Adve…" at bounding box center [634, 340] width 1269 height 681
click at [823, 381] on div "Delete" at bounding box center [819, 376] width 145 height 26
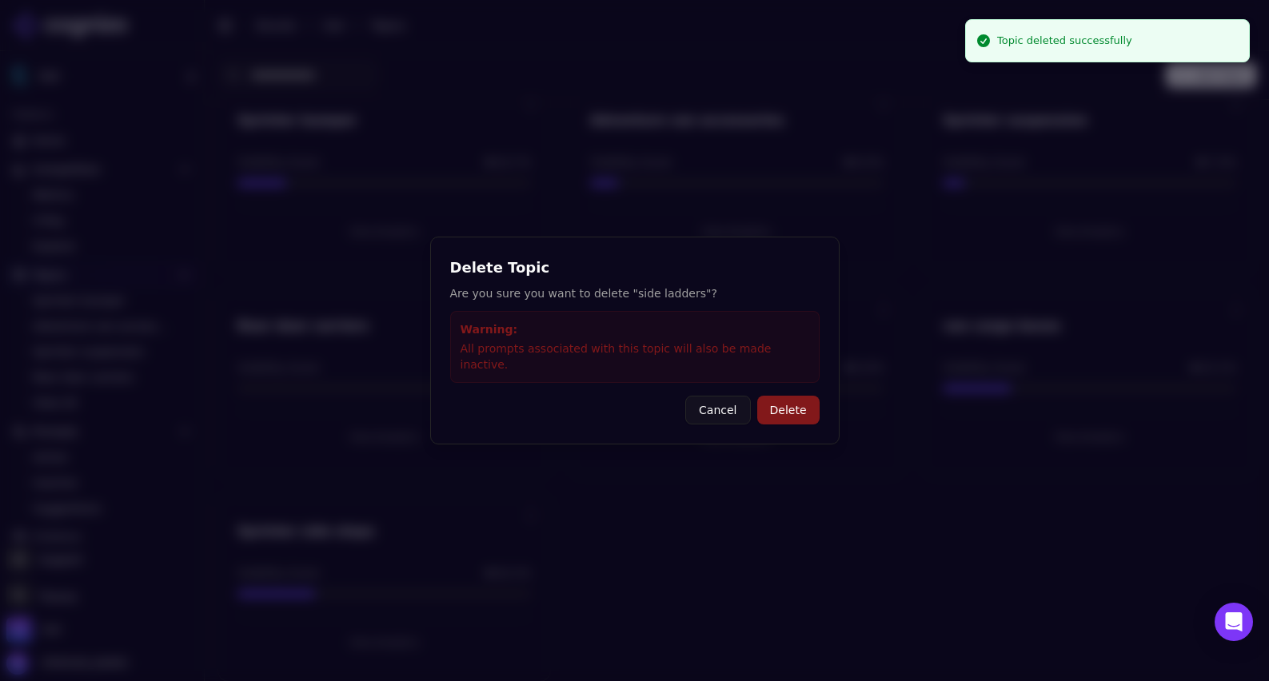
click at [816, 401] on button "Delete" at bounding box center [788, 410] width 62 height 29
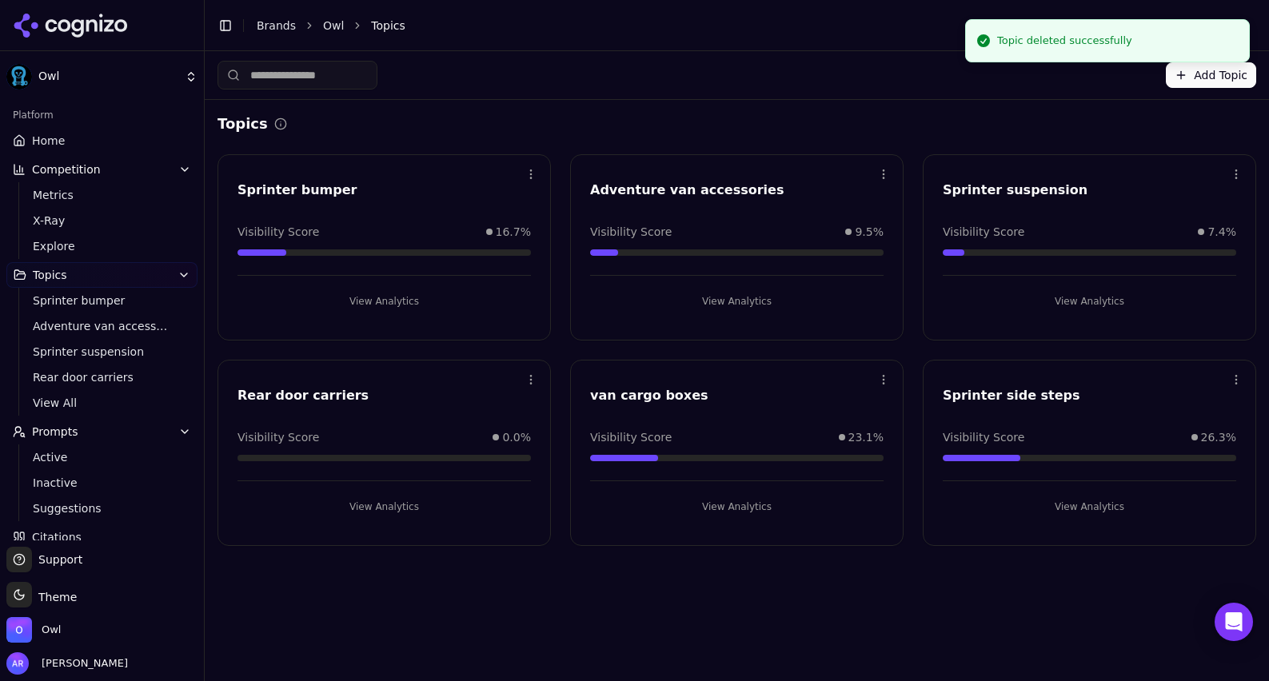
scroll to position [0, 0]
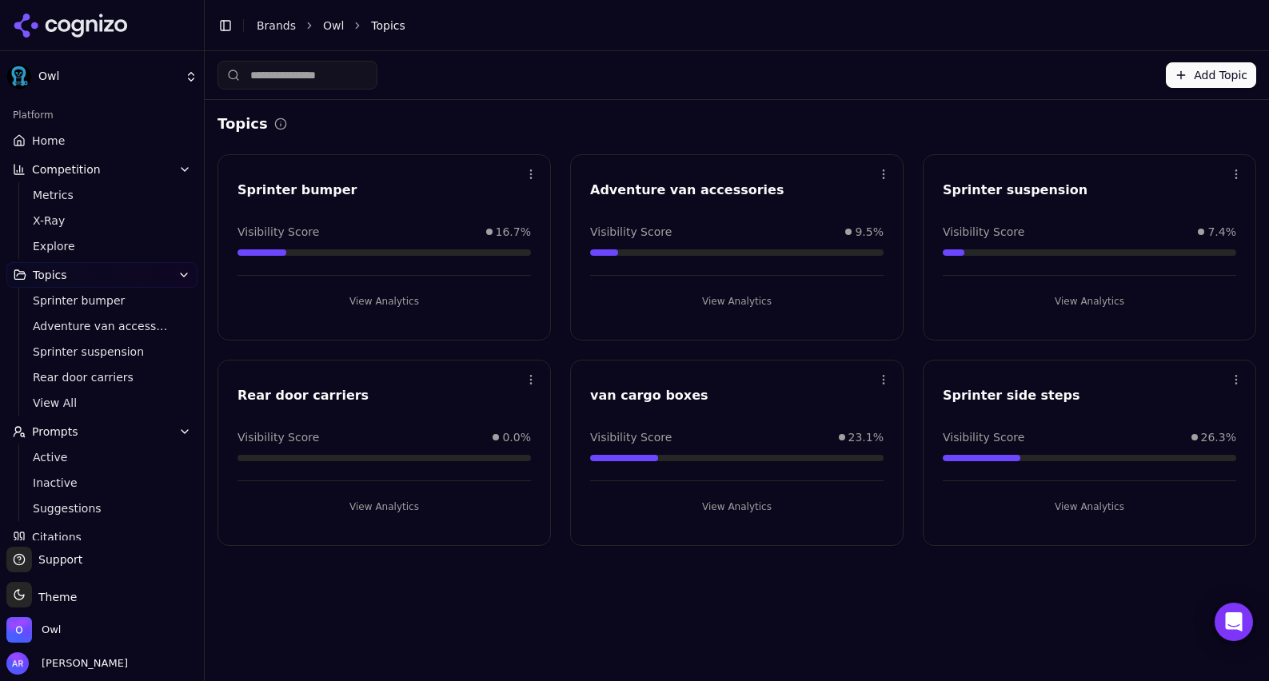
click at [533, 375] on html "Owl Platform Home Competition Metrics X-Ray Explore Topics Sprinter bumper Adve…" at bounding box center [634, 340] width 1269 height 681
click at [482, 445] on div "Delete" at bounding box center [466, 445] width 145 height 26
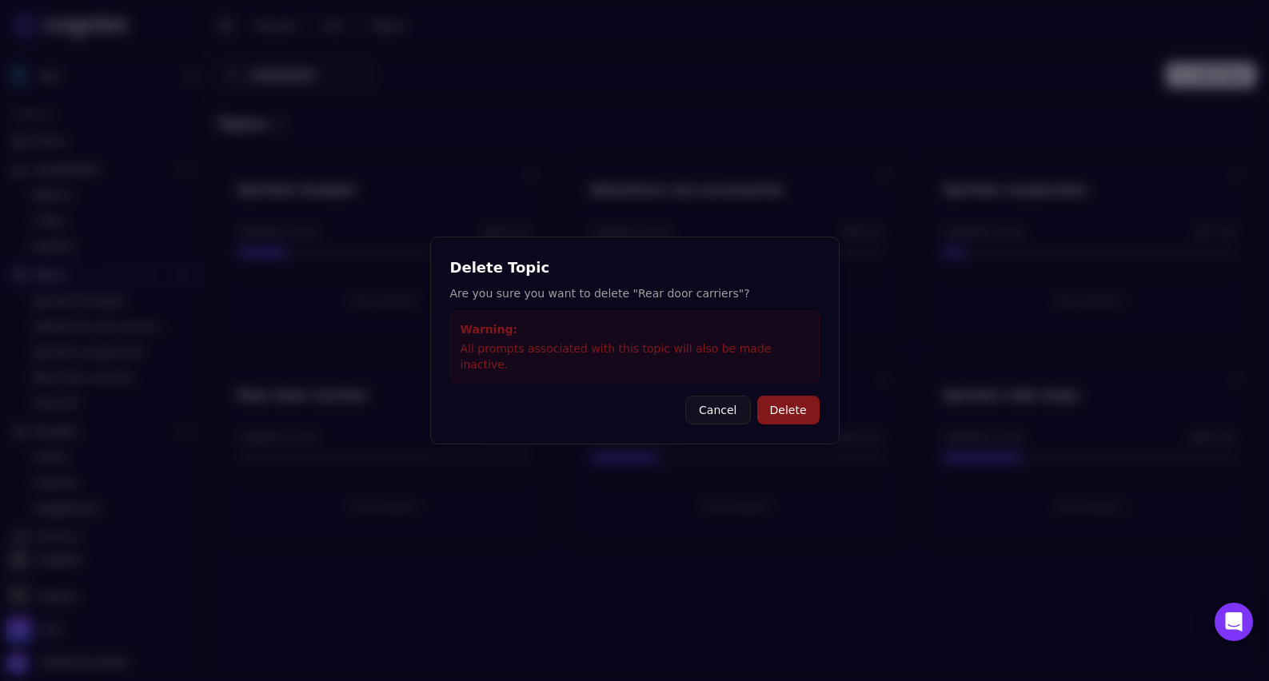
click at [786, 397] on button "Delete" at bounding box center [788, 410] width 62 height 29
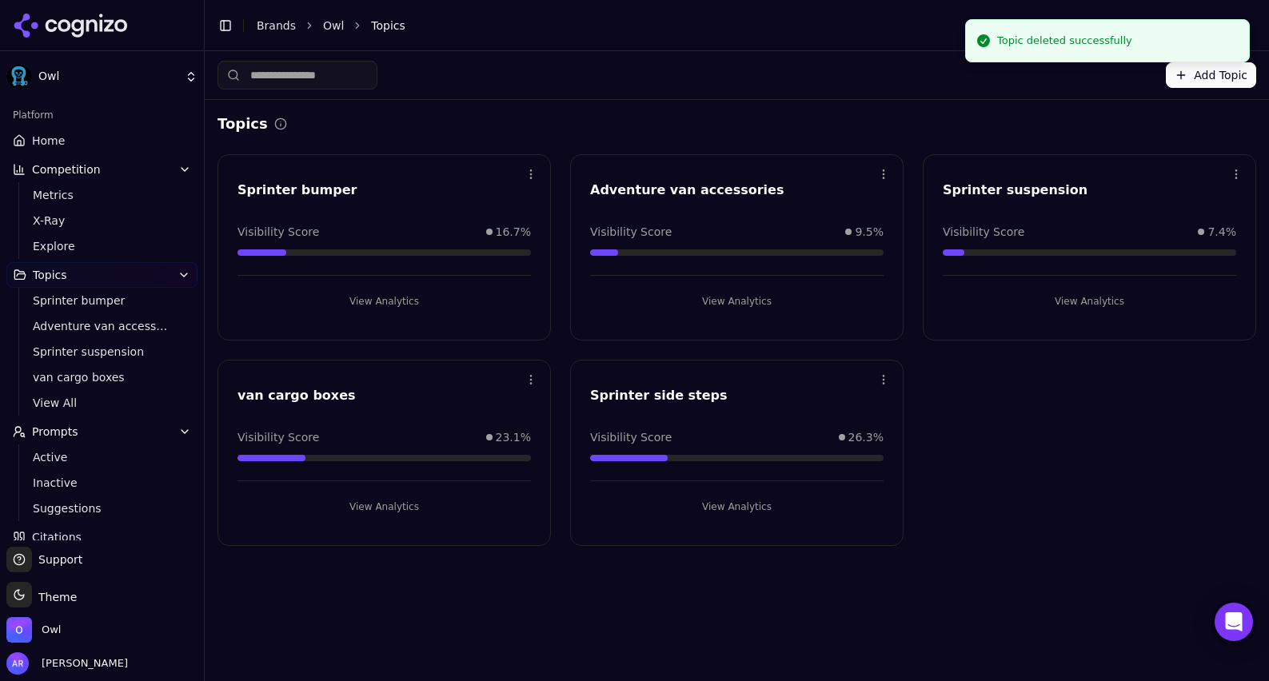
click at [1210, 79] on button "Add Topic" at bounding box center [1211, 75] width 90 height 26
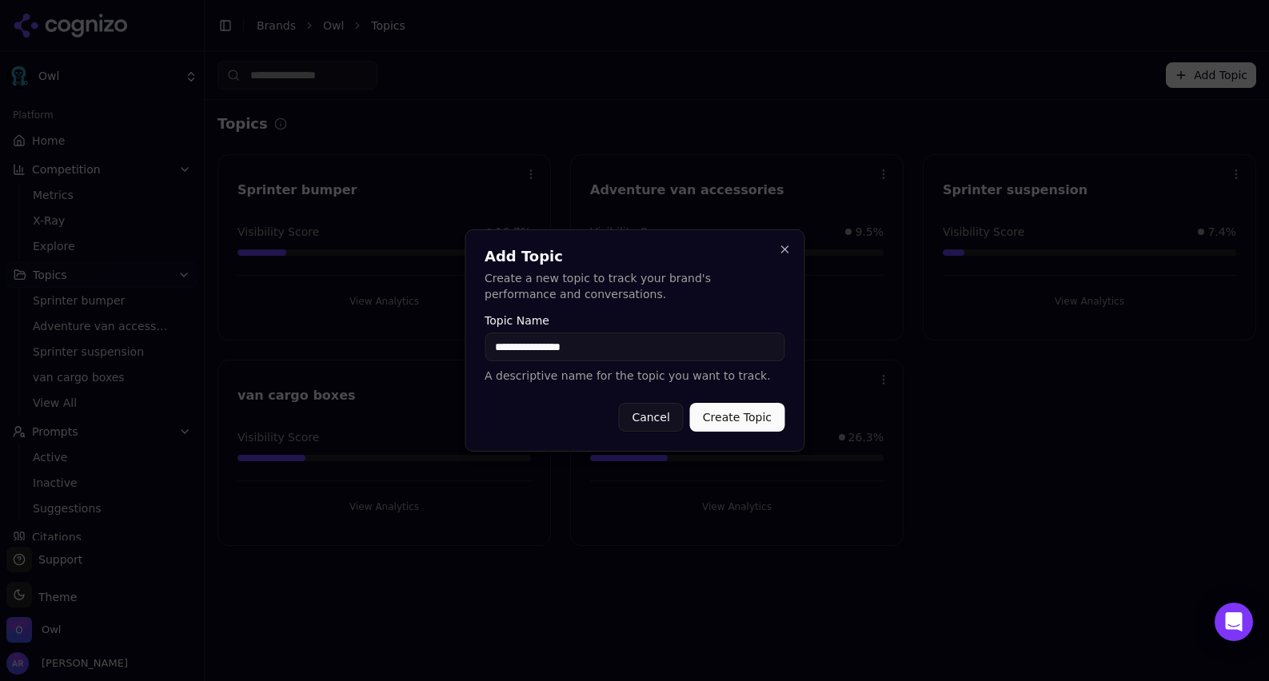
type input "**********"
click at [739, 418] on button "Create Topic" at bounding box center [737, 417] width 94 height 29
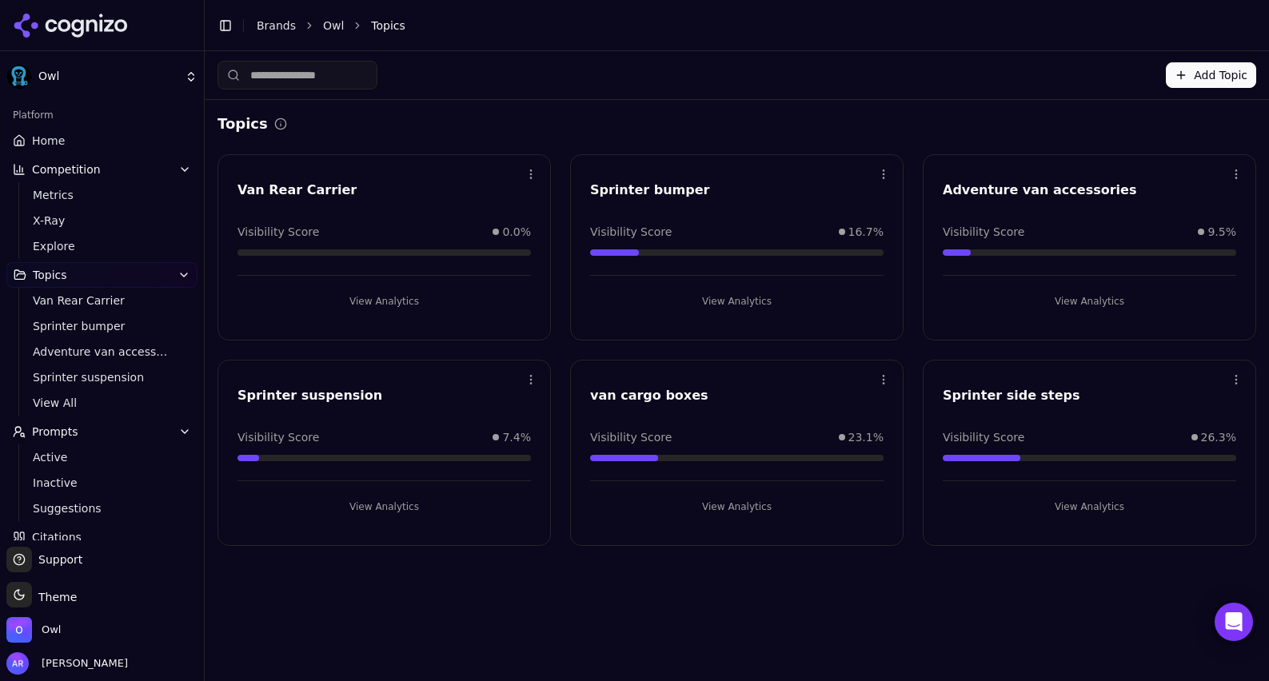
click at [407, 201] on div "Van Rear Carrier" at bounding box center [384, 193] width 332 height 24
click at [280, 192] on div "Van Rear Carrier" at bounding box center [383, 190] width 293 height 19
click at [522, 176] on html "Owl Platform Home Competition Metrics X-Ray Explore Topics Van Rear Carrier Spr…" at bounding box center [634, 340] width 1269 height 681
click at [300, 211] on html "Owl Platform Home Competition Metrics X-Ray Explore Topics Van Rear Carrier Spr…" at bounding box center [634, 340] width 1269 height 681
click at [370, 290] on button "View Analytics" at bounding box center [383, 302] width 293 height 26
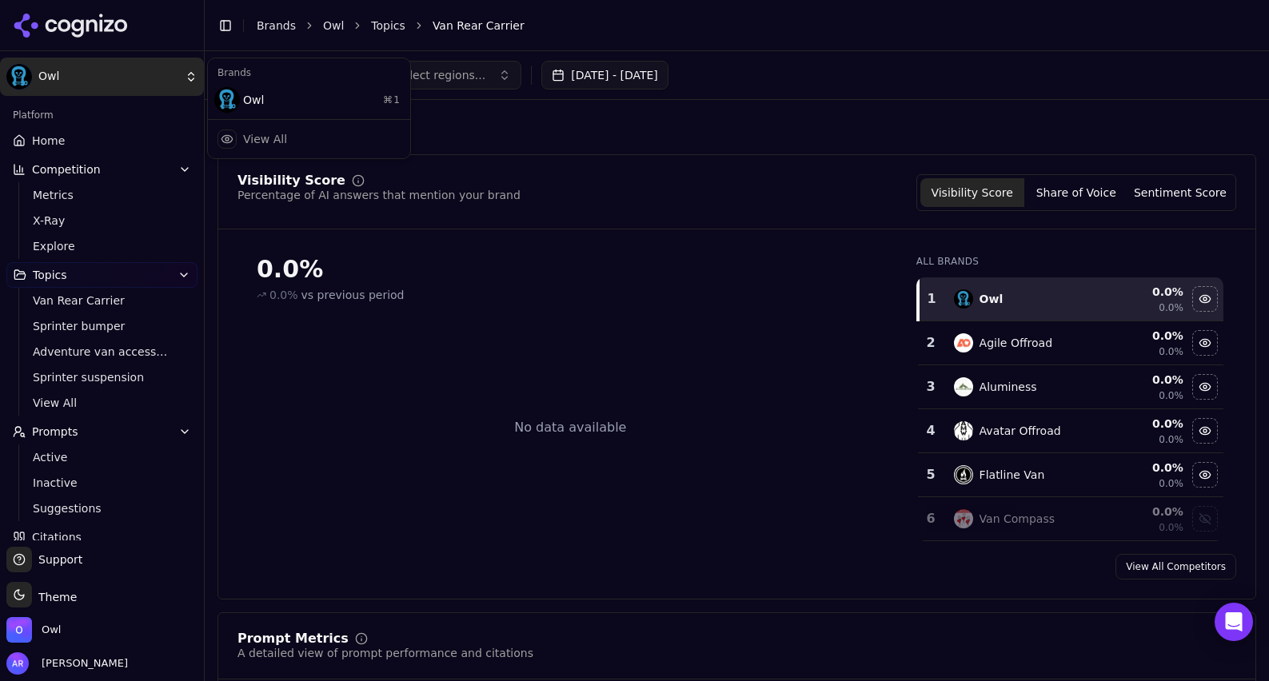
click at [46, 76] on html "Owl Platform Home Competition Metrics X-Ray Explore Topics Van Rear Carrier Spr…" at bounding box center [634, 340] width 1269 height 681
click at [62, 25] on html "Owl Platform Home Competition Metrics X-Ray Explore Topics Van Rear Carrier Spr…" at bounding box center [634, 340] width 1269 height 681
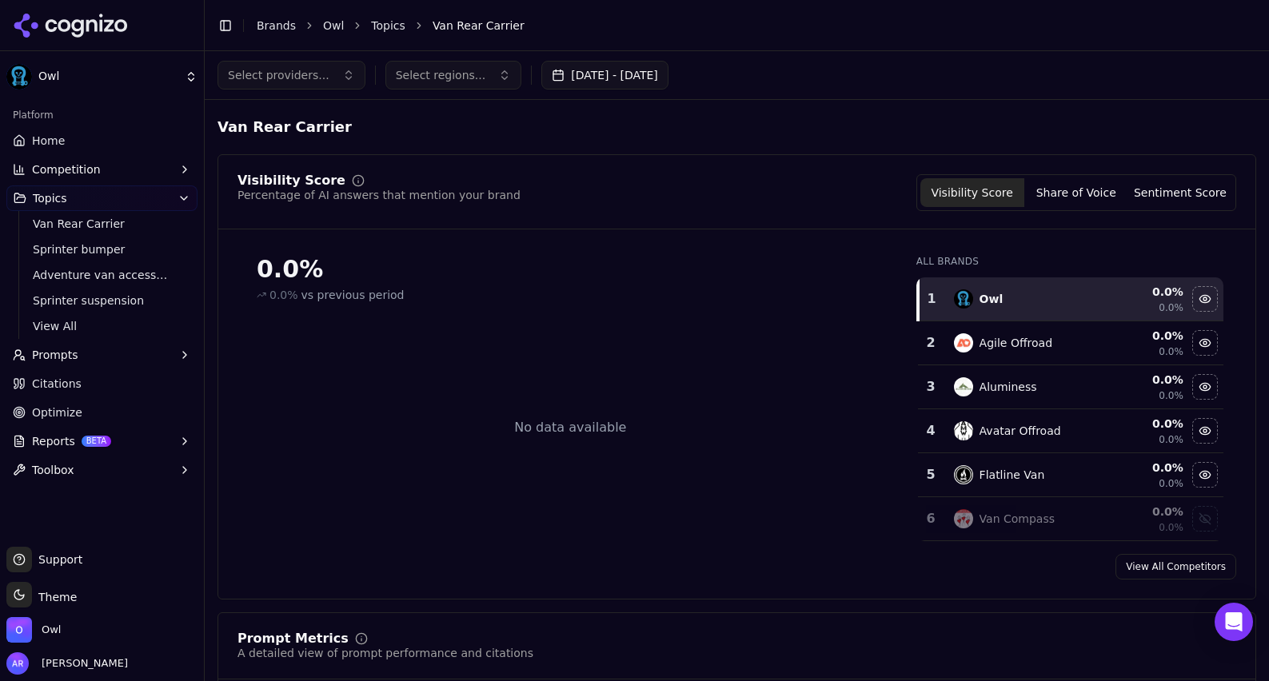
click at [55, 359] on span "Prompts" at bounding box center [55, 355] width 46 height 16
click at [1087, 197] on button "Share of Voice" at bounding box center [1076, 192] width 104 height 29
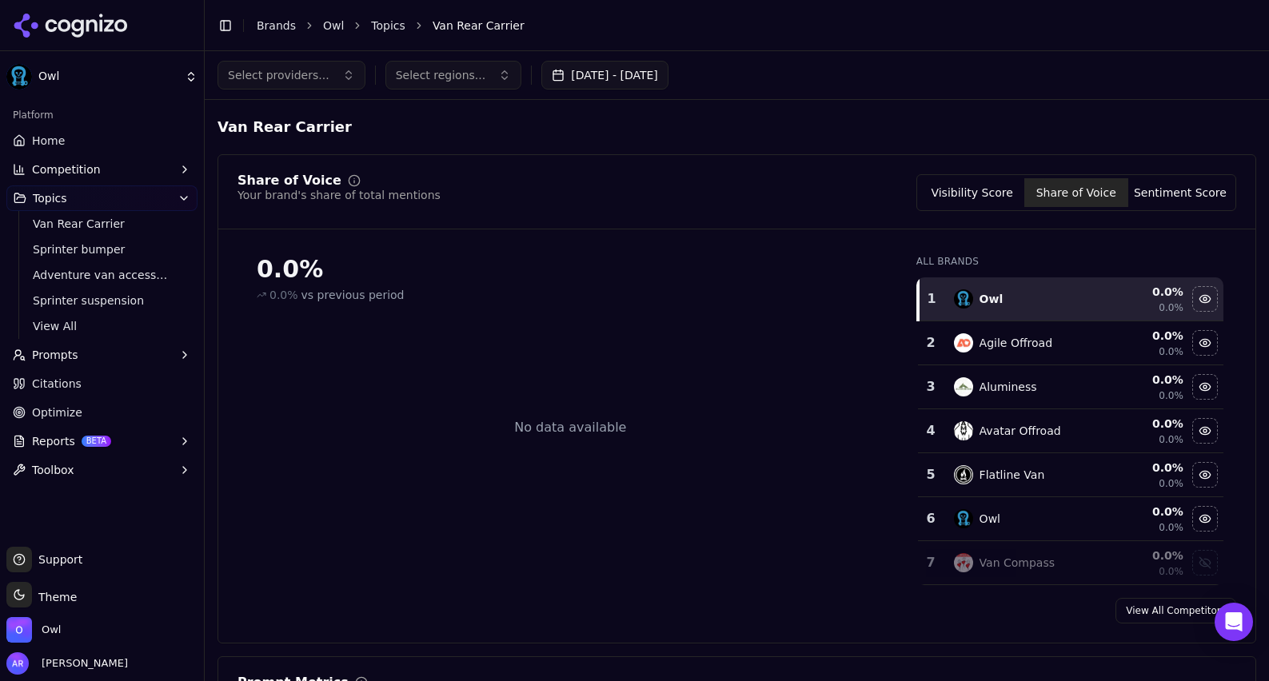
click at [1160, 193] on button "Sentiment Score" at bounding box center [1180, 192] width 104 height 29
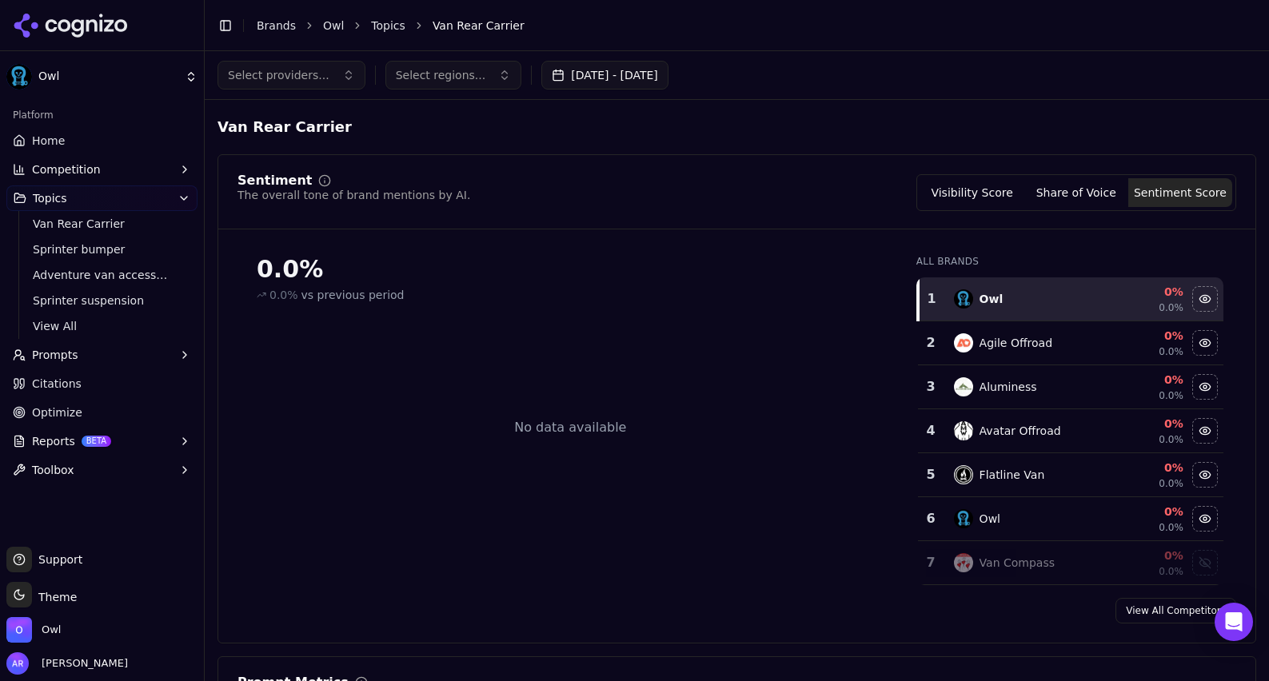
click at [966, 189] on button "Visibility Score" at bounding box center [972, 192] width 104 height 29
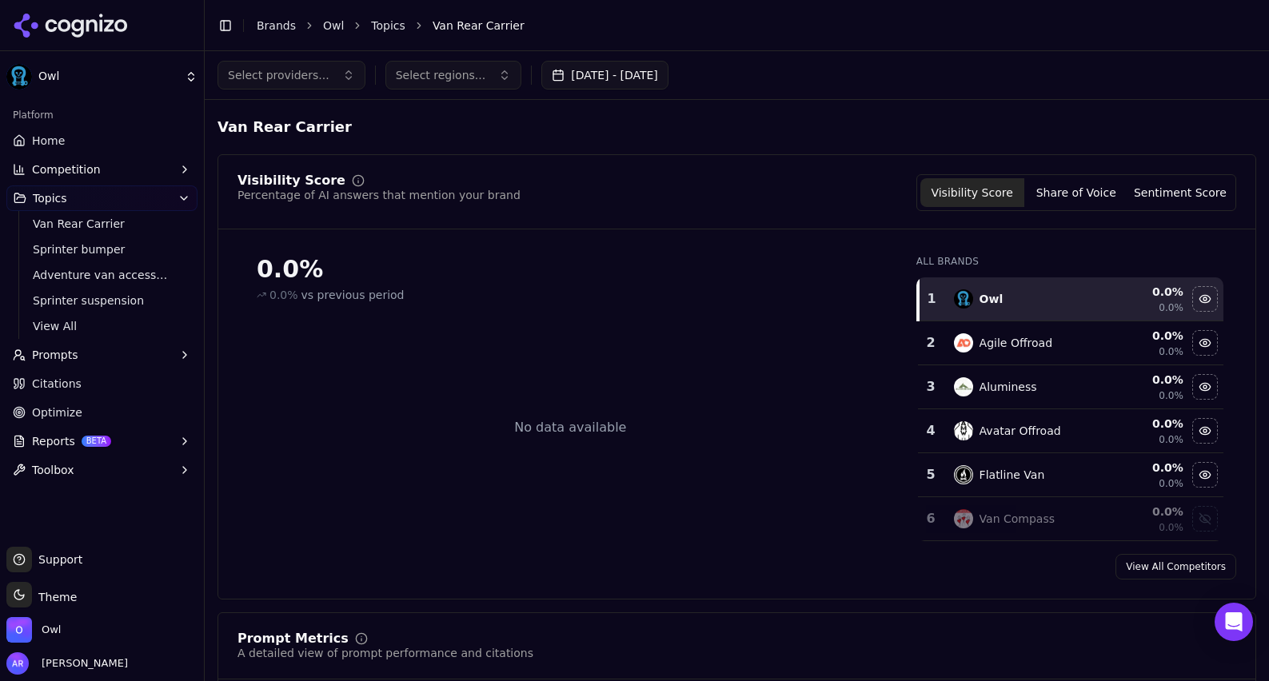
click at [68, 556] on span "Support" at bounding box center [57, 560] width 50 height 16
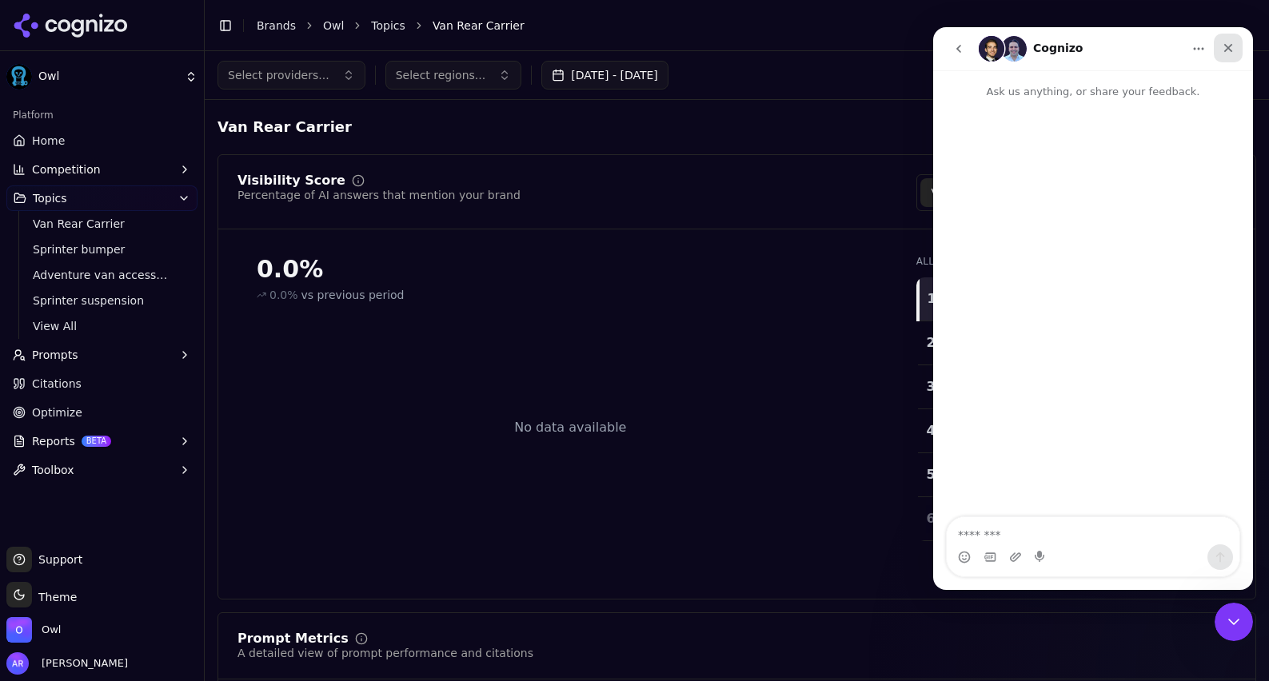
click at [1225, 47] on icon "Close" at bounding box center [1227, 48] width 13 height 13
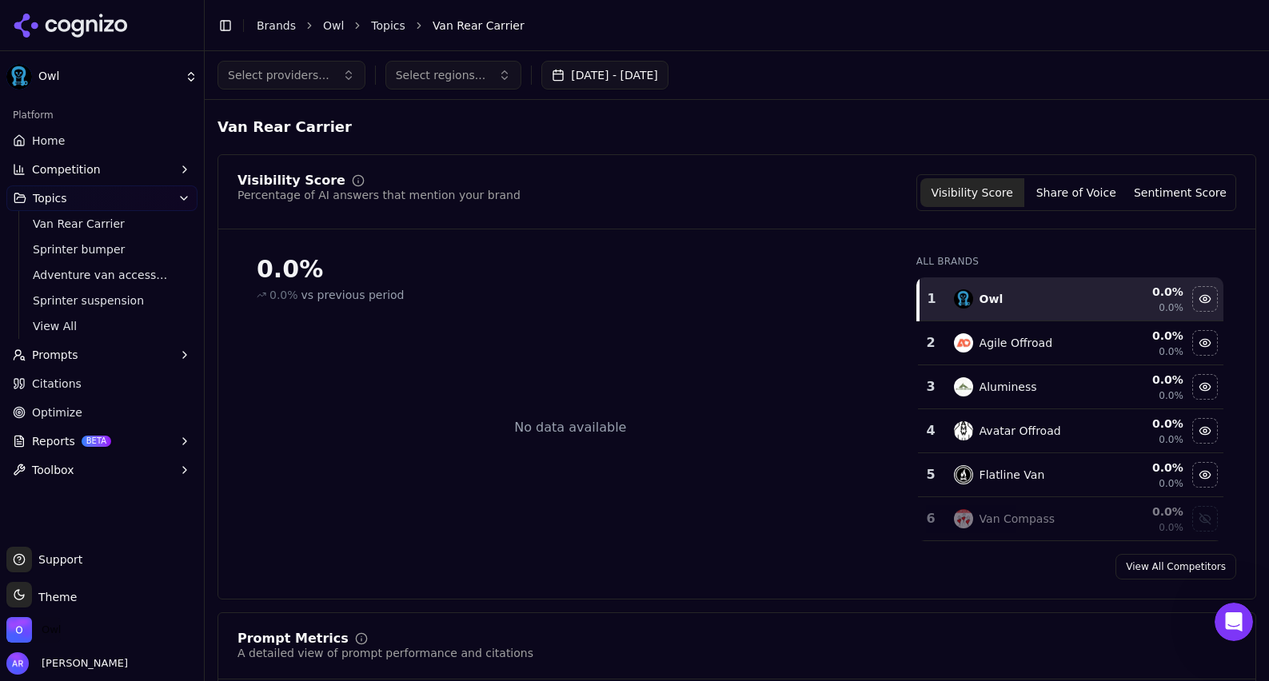
click at [53, 629] on span "Owl" at bounding box center [51, 630] width 19 height 14
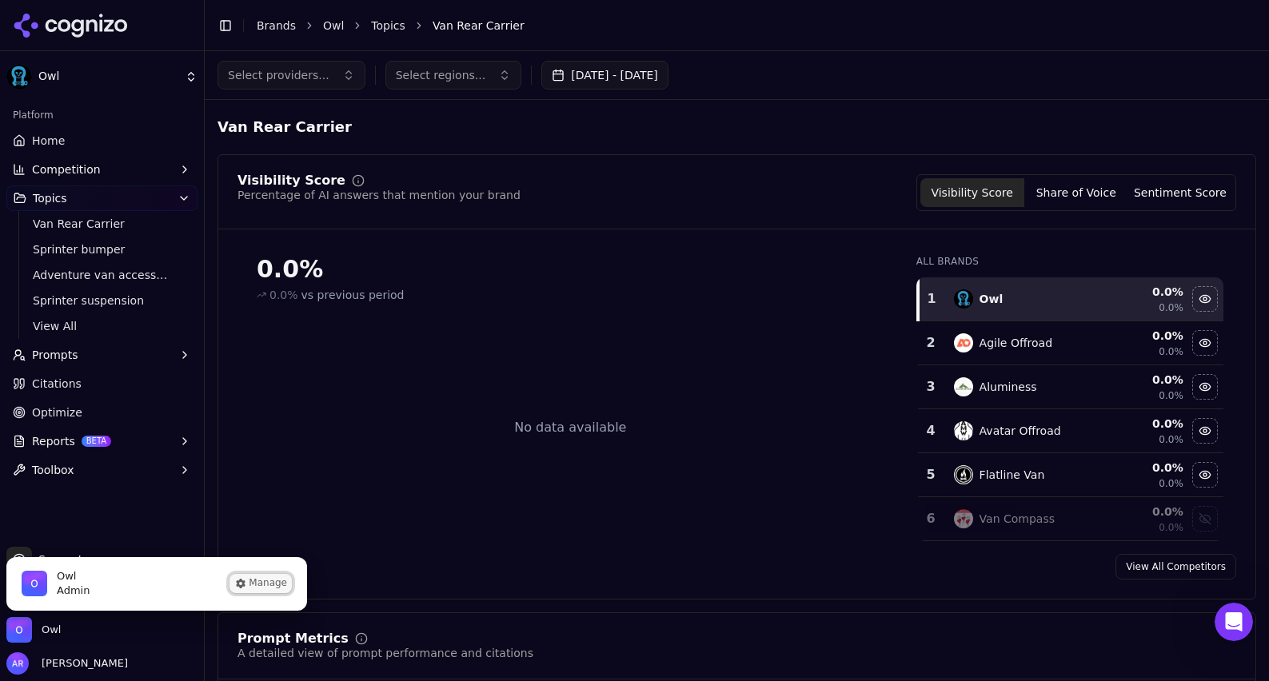
click at [256, 583] on button "Manage" at bounding box center [260, 583] width 62 height 19
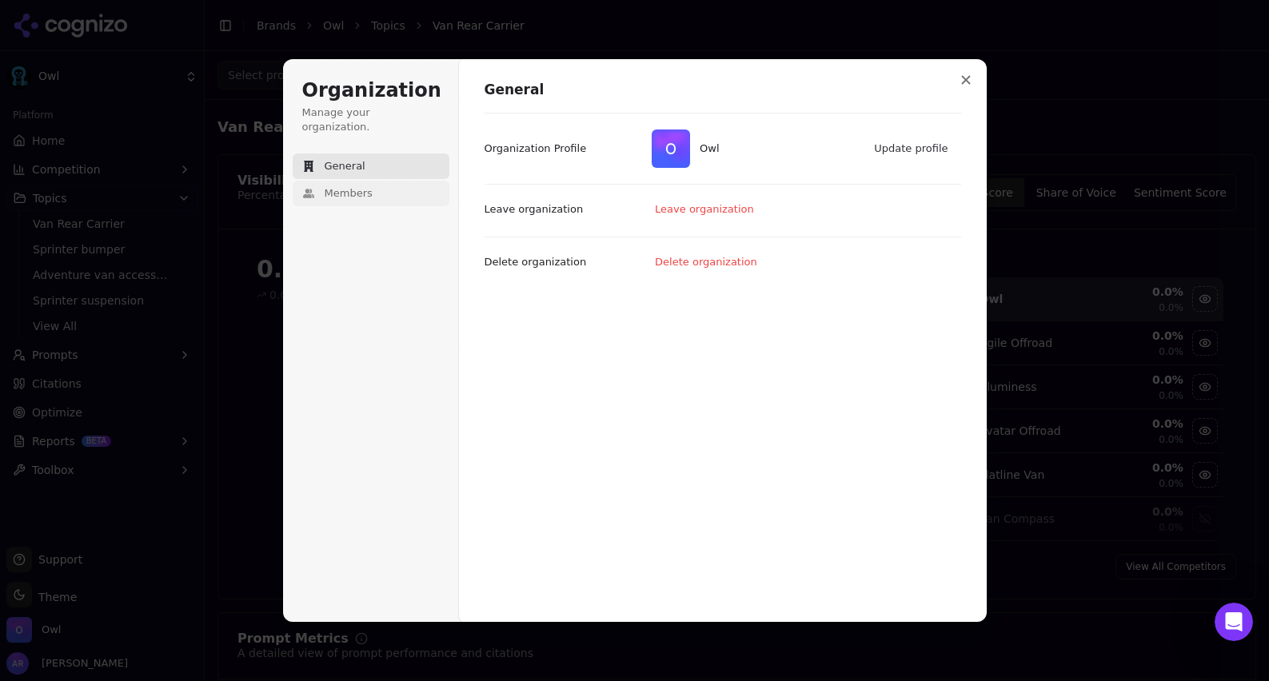
click at [333, 186] on span "Members" at bounding box center [349, 193] width 48 height 14
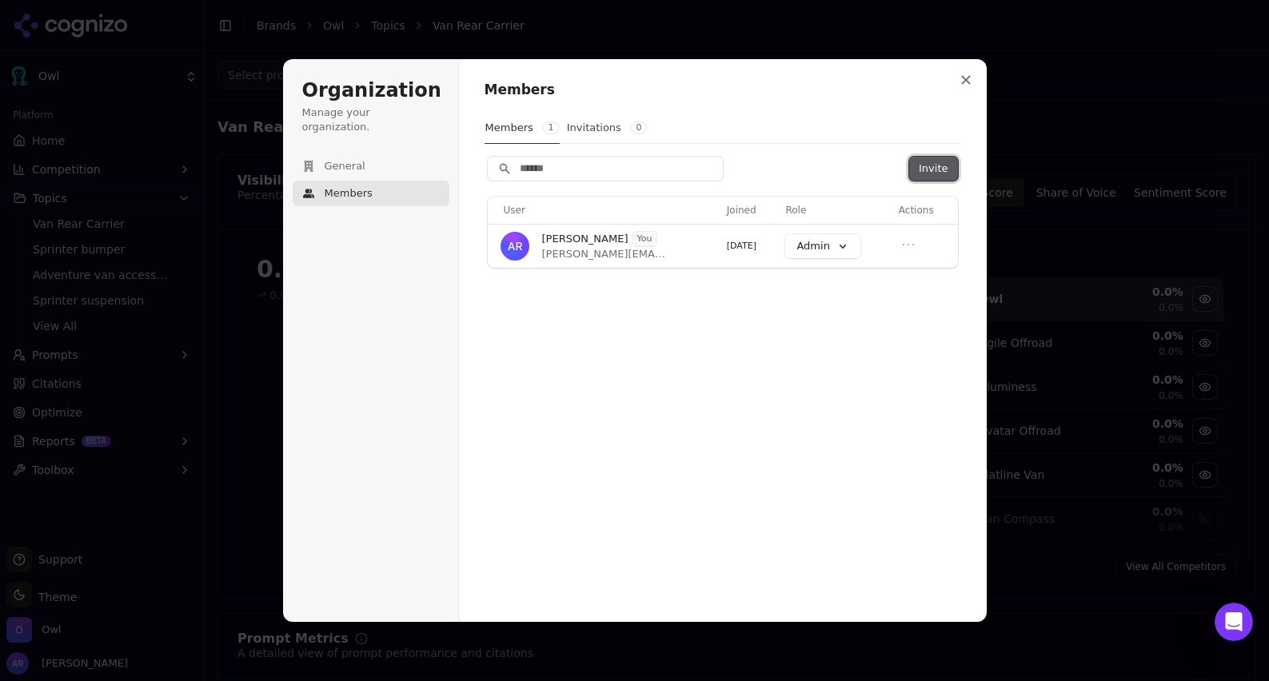
click at [942, 169] on button "Invite" at bounding box center [933, 169] width 48 height 24
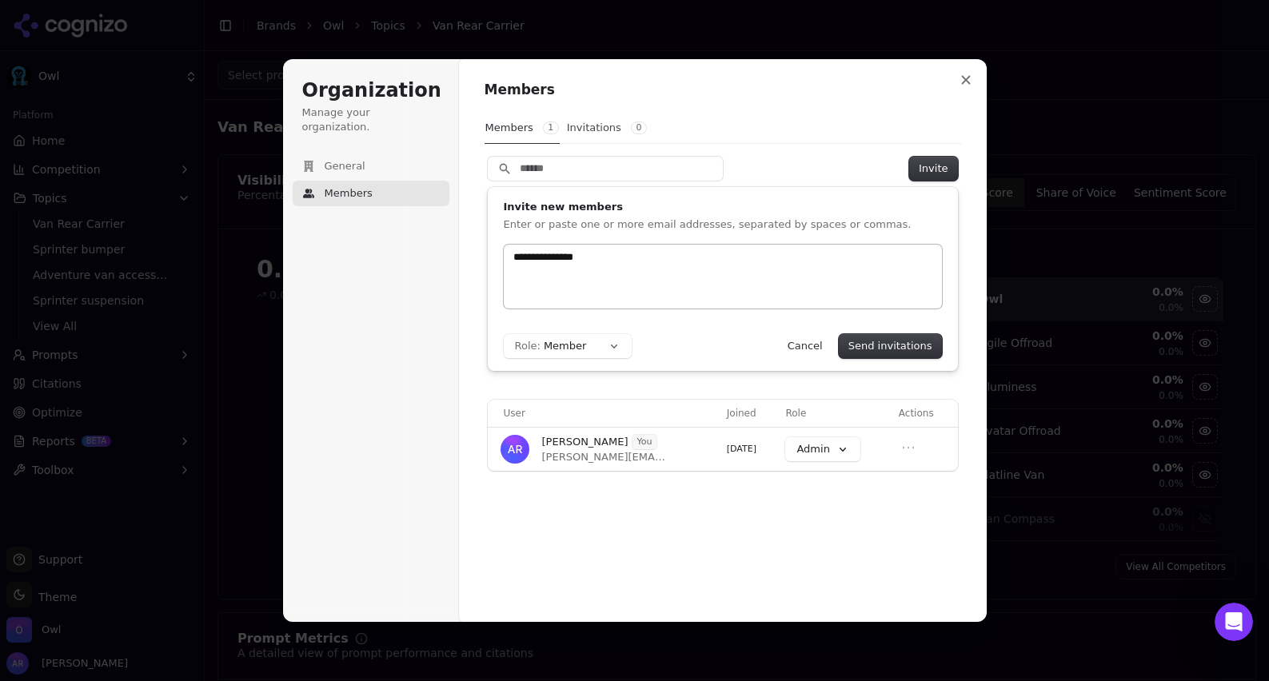
type input "**********"
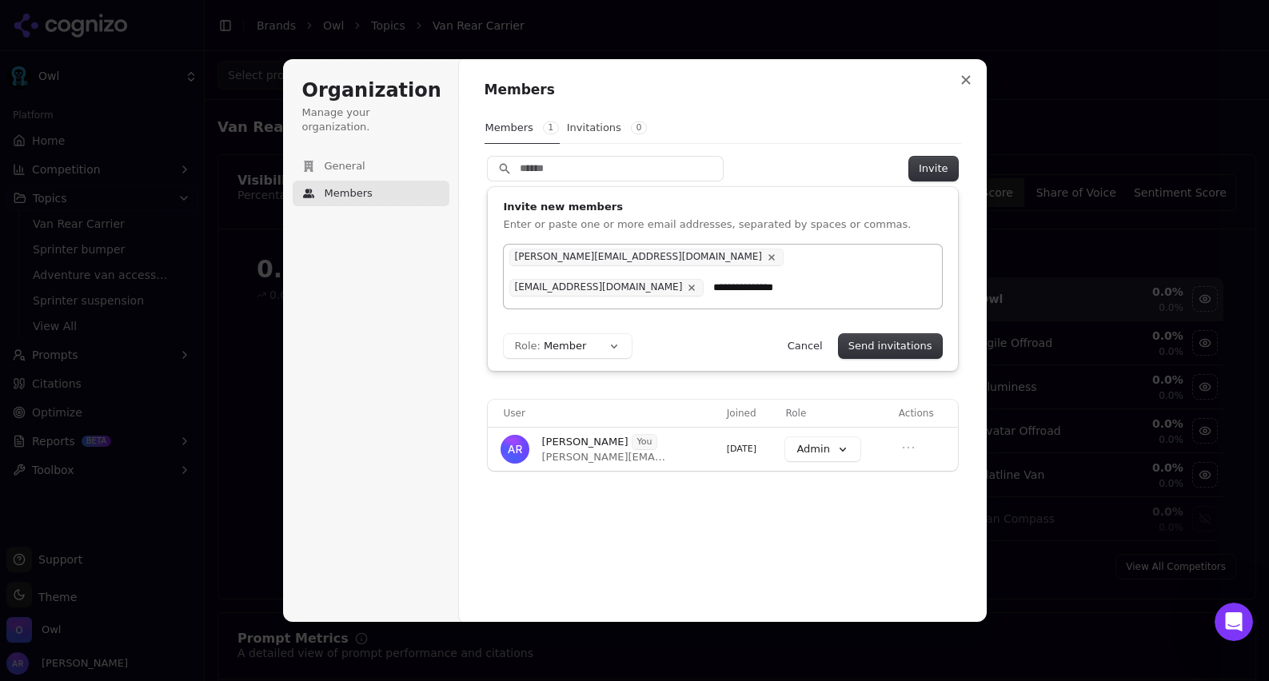
type input "**********"
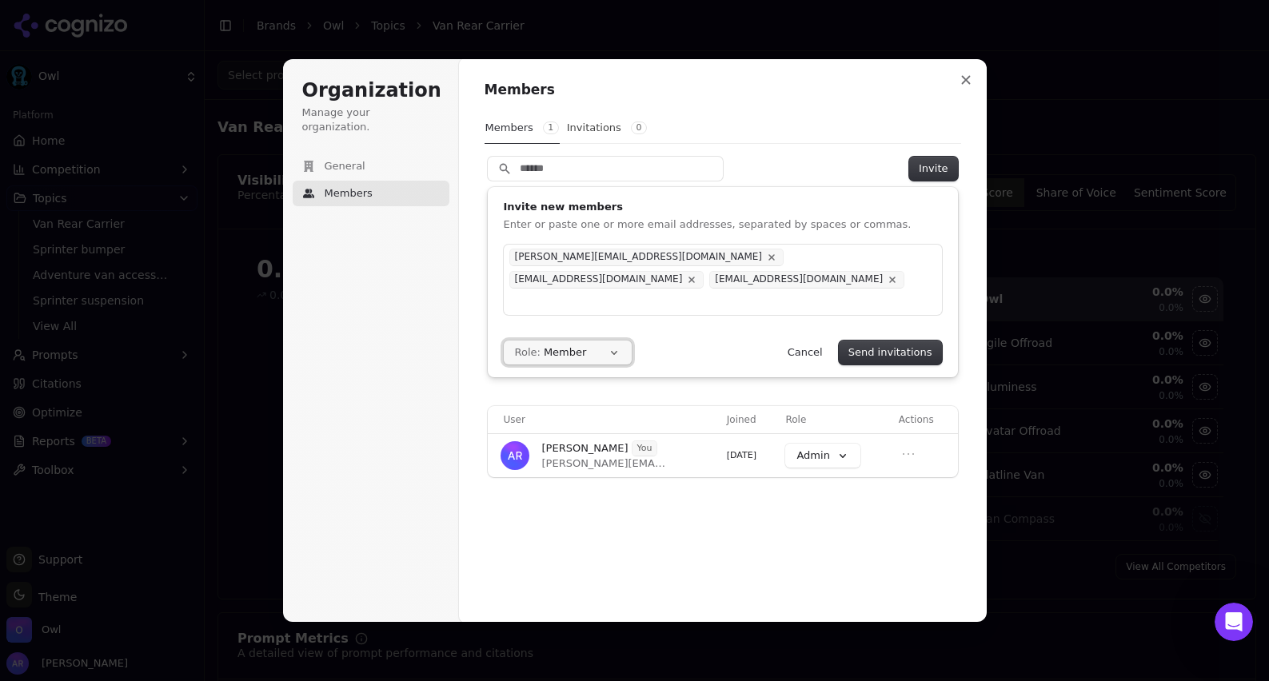
click at [614, 342] on button "Role: Member" at bounding box center [568, 353] width 128 height 24
click at [628, 303] on div "john@owlvans.com alyssa@owlvans.com moto@owlvans.com" at bounding box center [723, 280] width 438 height 70
click at [887, 347] on button "Send invitations" at bounding box center [890, 353] width 103 height 24
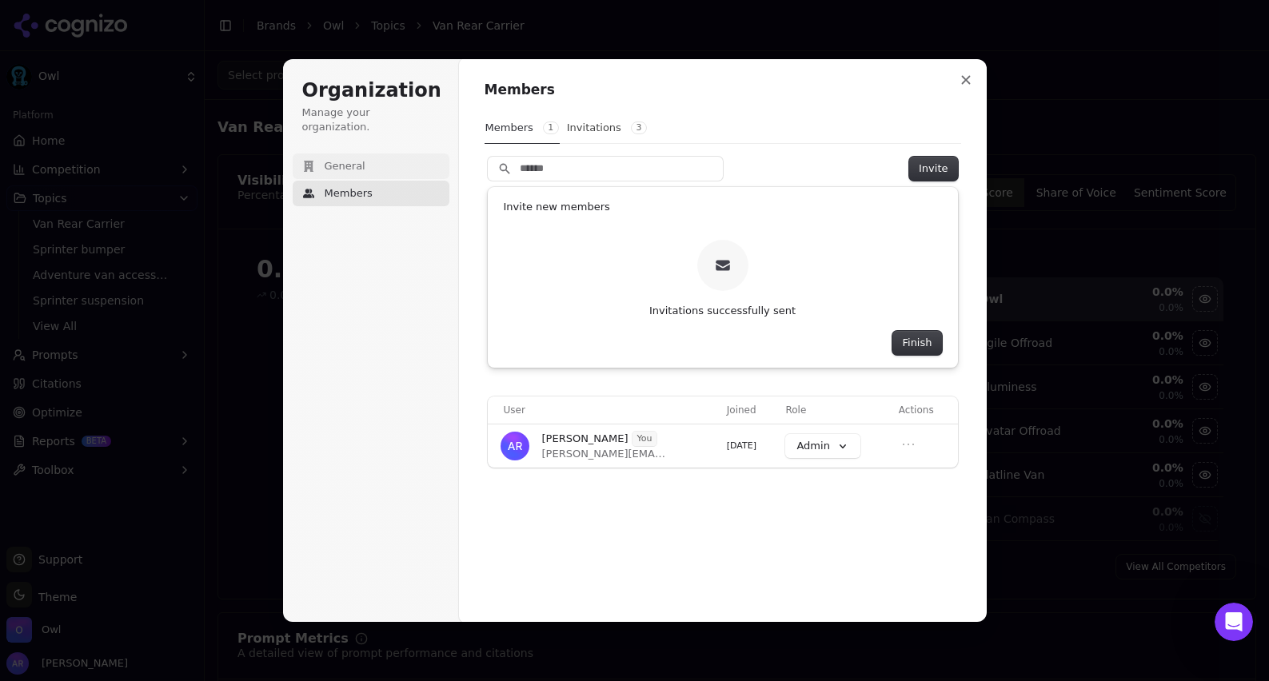
click at [374, 155] on button "General" at bounding box center [371, 166] width 157 height 26
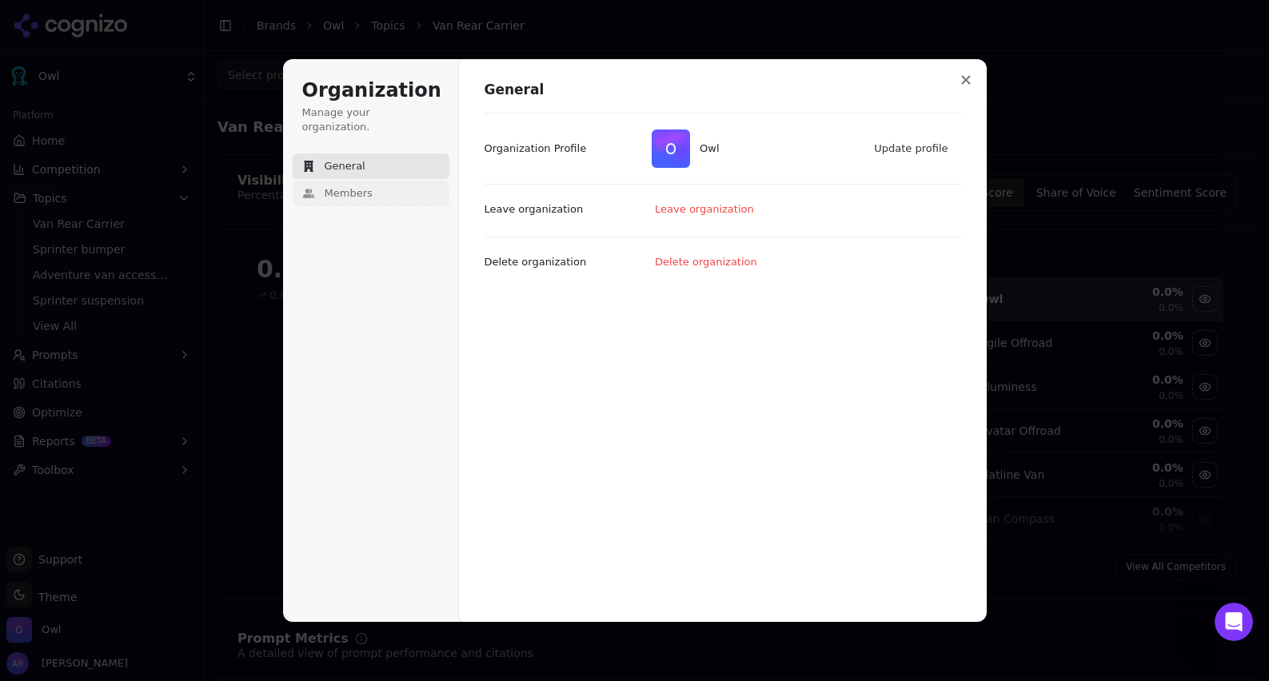
click at [382, 189] on button "Members" at bounding box center [371, 194] width 157 height 26
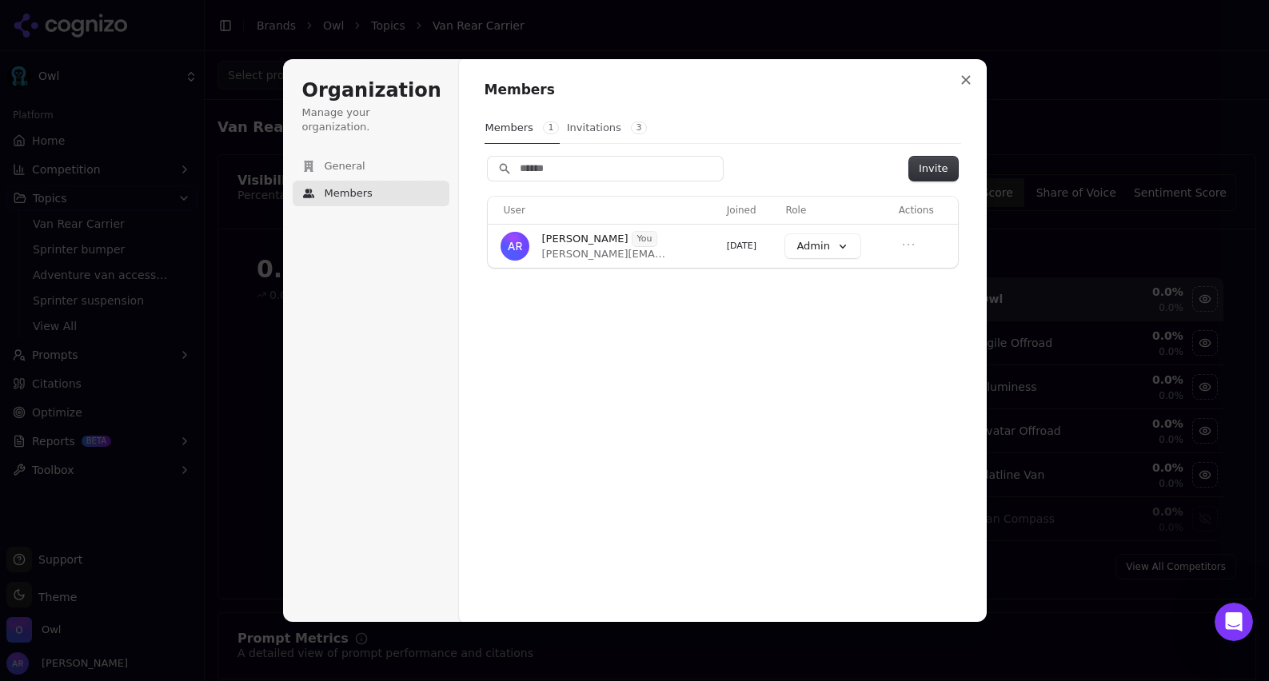
click at [592, 130] on button "Invitations 3" at bounding box center [607, 128] width 82 height 30
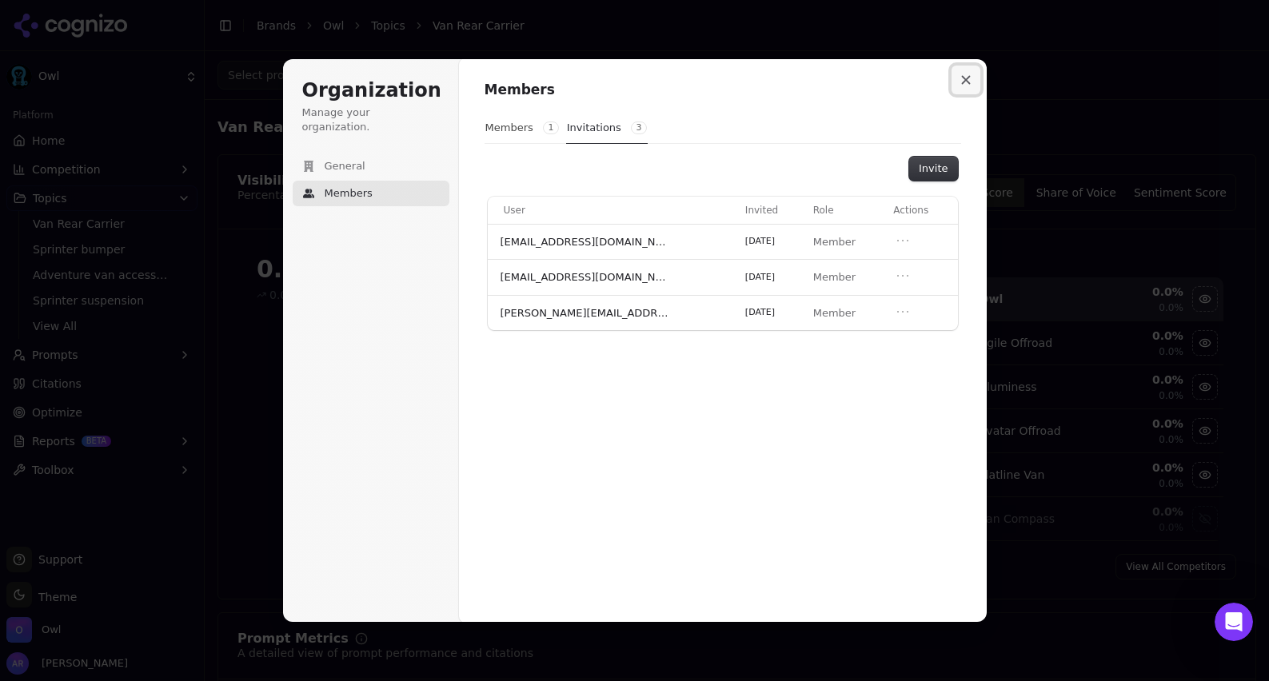
click at [972, 83] on button "Close modal" at bounding box center [965, 80] width 29 height 29
